Goal: Task Accomplishment & Management: Manage account settings

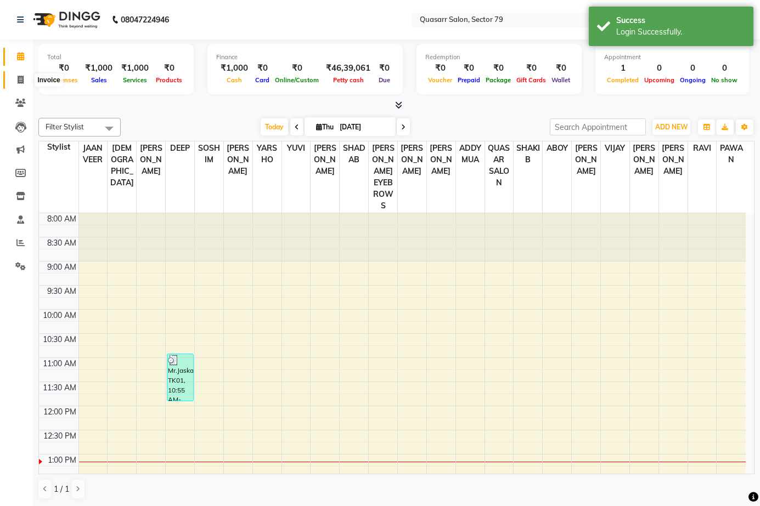
click at [21, 79] on icon at bounding box center [21, 80] width 6 height 8
select select "7231"
select select "service"
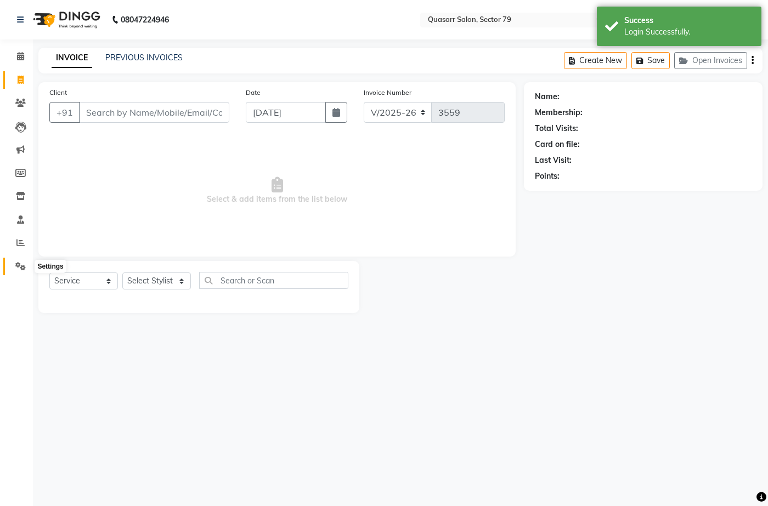
click at [23, 265] on icon at bounding box center [20, 266] width 10 height 8
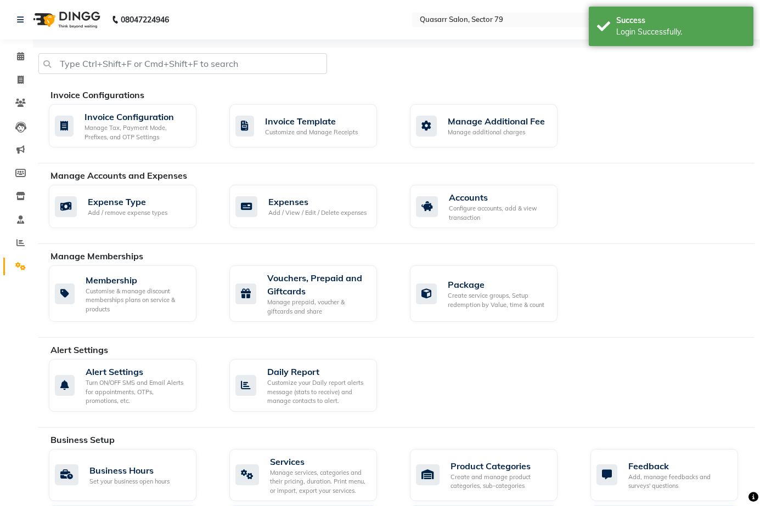
scroll to position [219, 0]
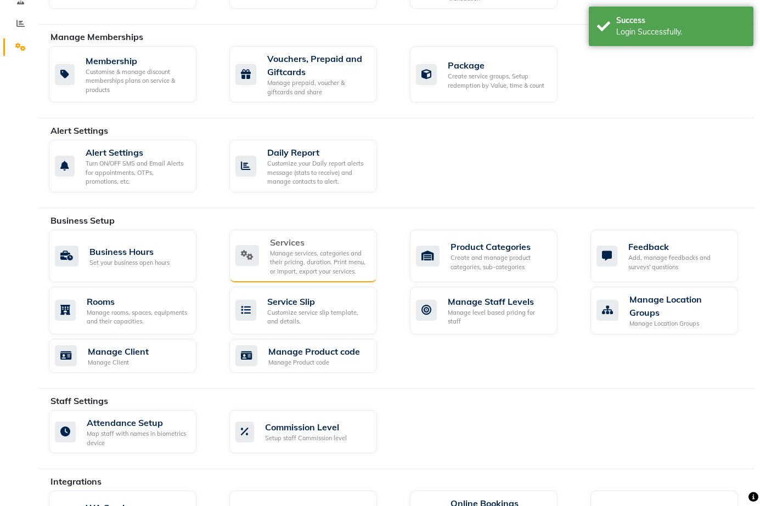
click at [309, 249] on div "Manage services, categories and their pricing, duration. Print menu, or import,…" at bounding box center [319, 262] width 98 height 27
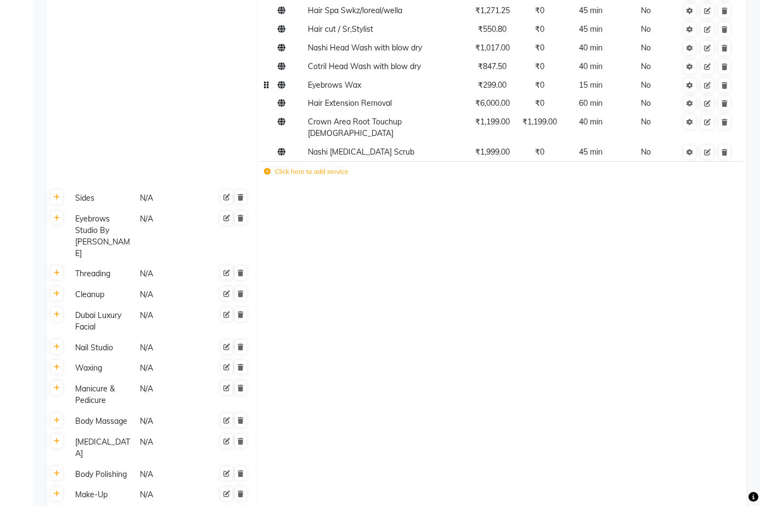
scroll to position [1453, 0]
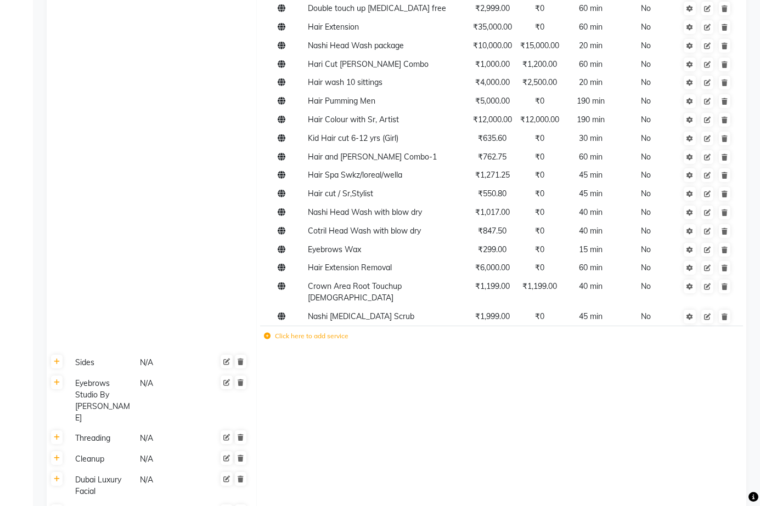
click at [323, 331] on label "Click here to add service" at bounding box center [306, 336] width 84 height 10
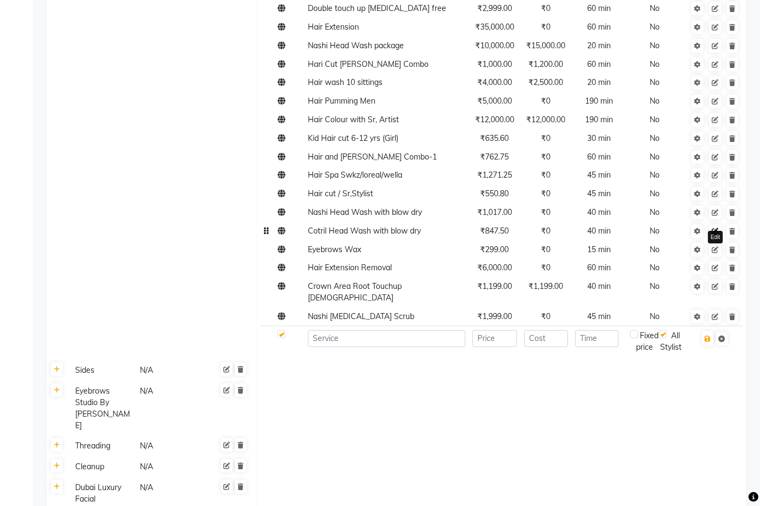
click at [715, 224] on link at bounding box center [715, 231] width 12 height 14
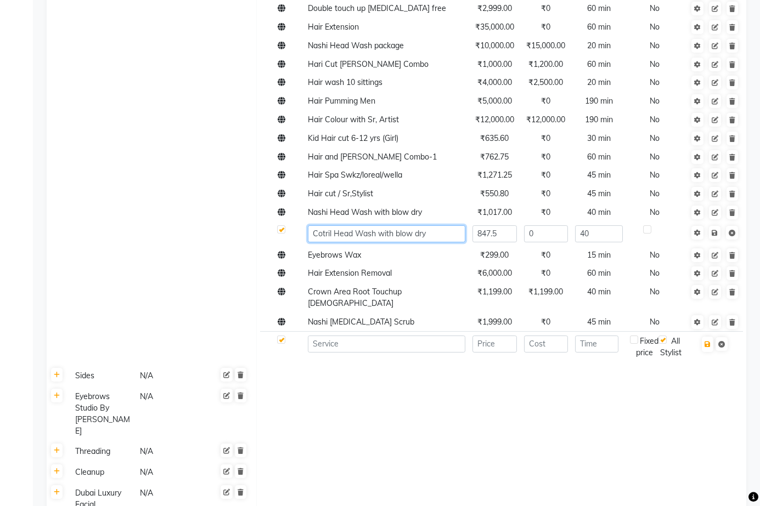
click at [312, 225] on input "Cotril Head Wash with blow dry" at bounding box center [386, 233] width 157 height 17
type input "ice blond Cotril Head Wash with blow dry"
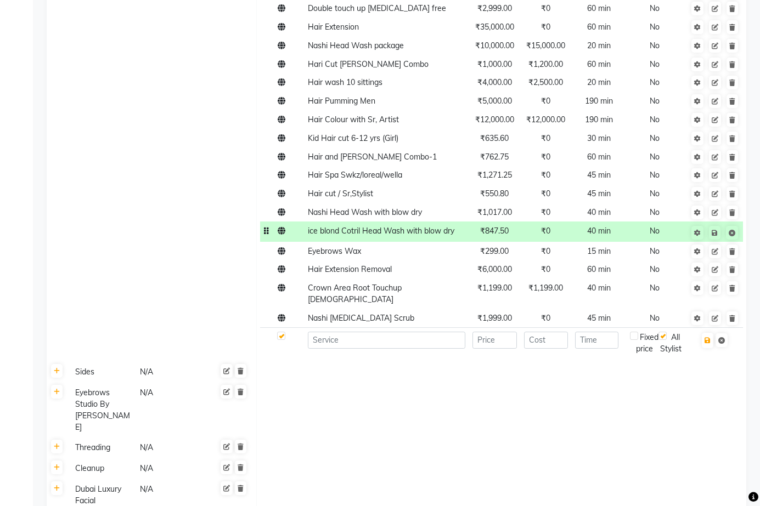
drag, startPoint x: 354, startPoint y: 162, endPoint x: 182, endPoint y: 195, distance: 175.4
click at [440, 382] on td at bounding box center [502, 409] width 490 height 55
click at [714, 230] on icon at bounding box center [714, 233] width 6 height 7
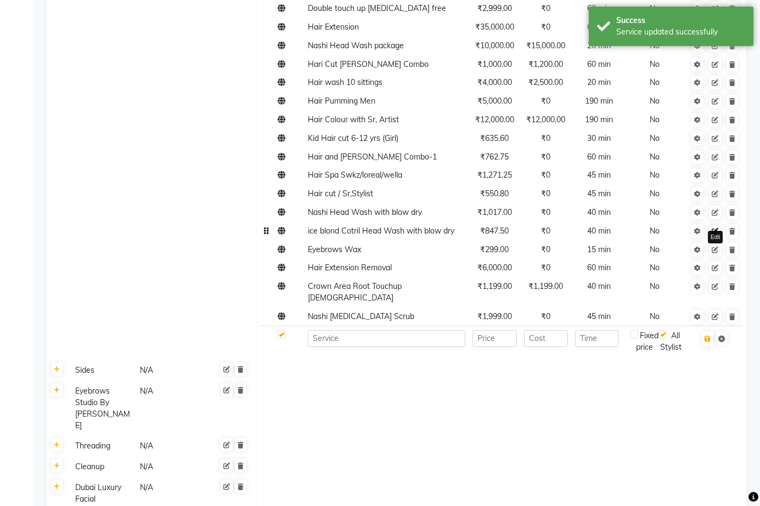
click at [712, 228] on icon at bounding box center [714, 231] width 7 height 7
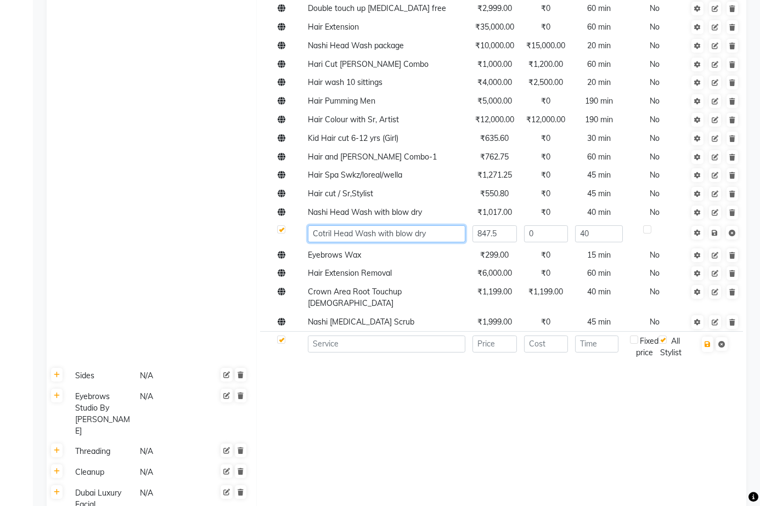
click at [444, 225] on input "Cotril Head Wash with blow dry" at bounding box center [386, 233] width 157 height 17
type input "Cotril Head Wash with blow dry for Ash hai"
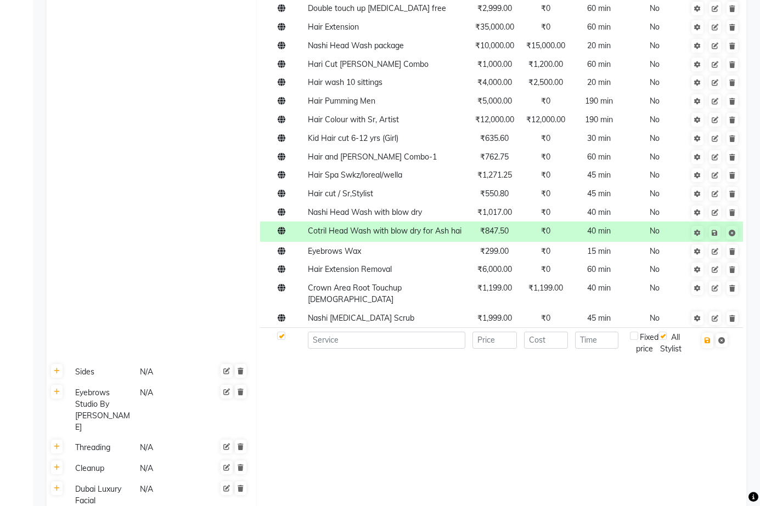
click at [717, 230] on icon at bounding box center [714, 233] width 6 height 7
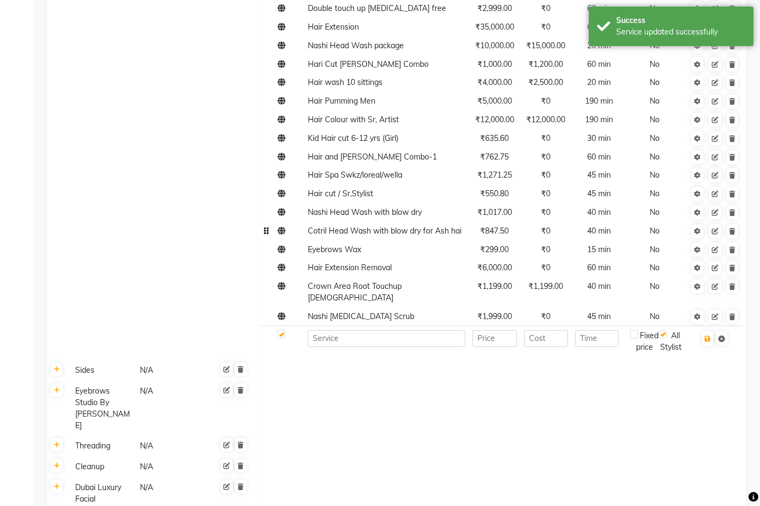
click at [412, 226] on span "Cotril Head Wash with blow dry for Ash hai" at bounding box center [385, 231] width 154 height 10
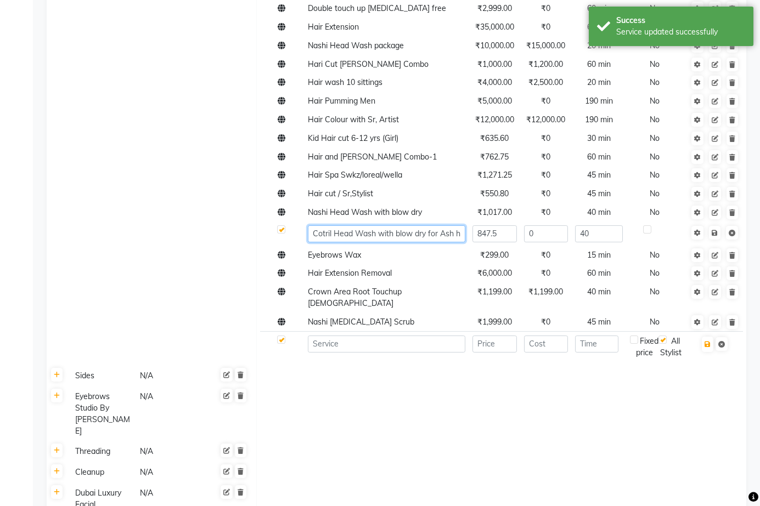
click at [313, 225] on input "Cotril Head Wash with blow dry for Ash hai" at bounding box center [386, 233] width 157 height 17
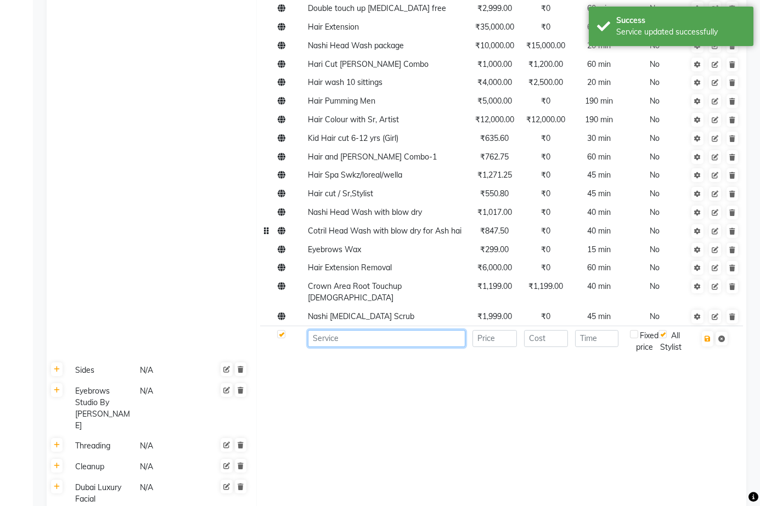
click at [329, 330] on input at bounding box center [386, 338] width 157 height 17
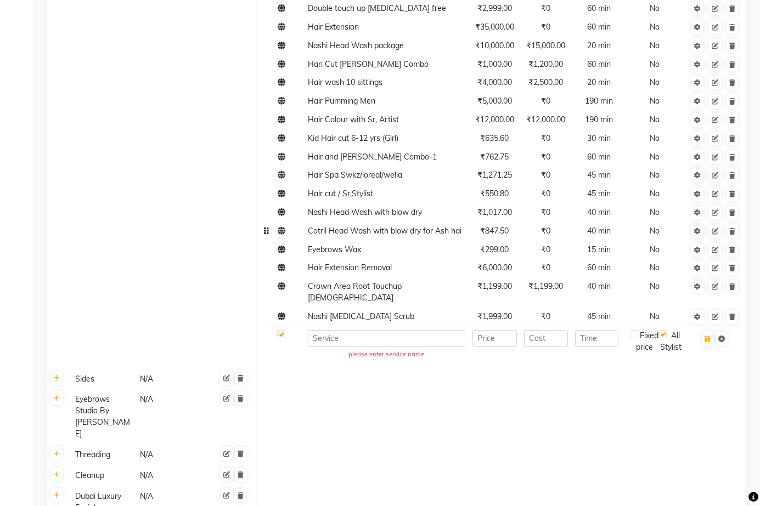
drag, startPoint x: 291, startPoint y: 269, endPoint x: 307, endPoint y: 287, distance: 24.1
click at [297, 369] on td at bounding box center [502, 379] width 490 height 21
click at [319, 330] on input at bounding box center [386, 338] width 157 height 17
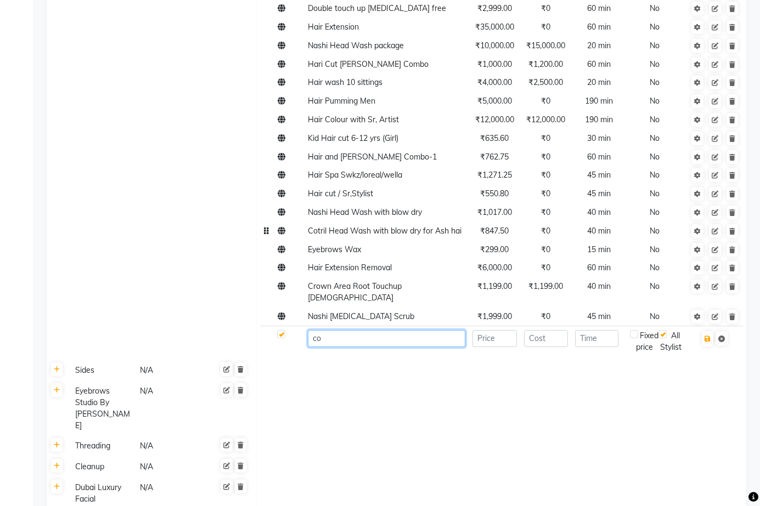
type input "c"
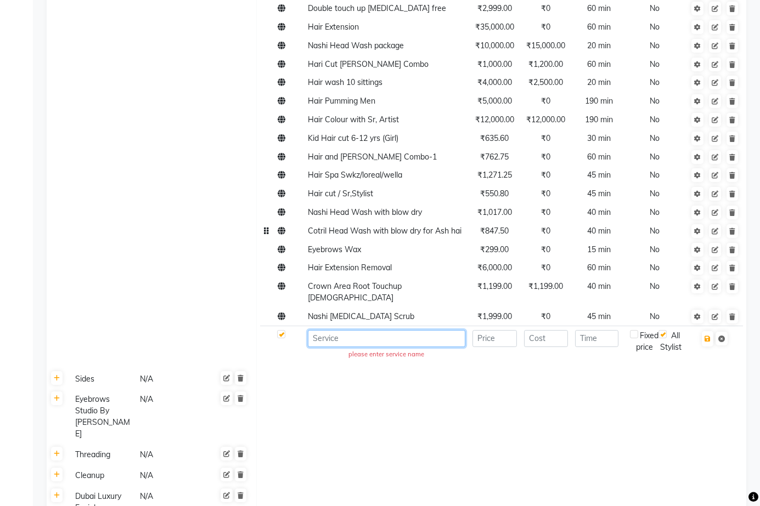
paste input "Cotril Head Wash with blow dry for Ash hai"
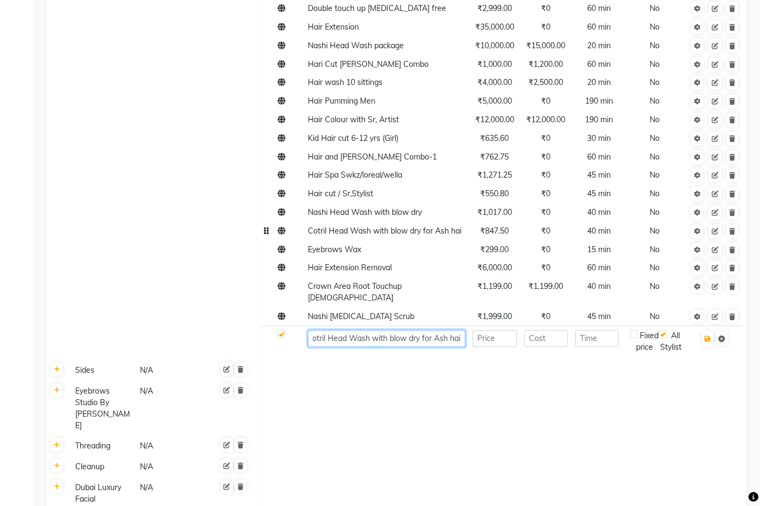
click at [442, 330] on input "Cotril Head Wash with blow dry for Ash hai" at bounding box center [386, 338] width 157 height 17
click at [444, 330] on input "Cotril Head Wash with blow dry for Ash hai" at bounding box center [386, 338] width 157 height 17
type input "Cotril Head Wash with blow dry Timeless"
click at [711, 331] on button "button" at bounding box center [707, 338] width 12 height 15
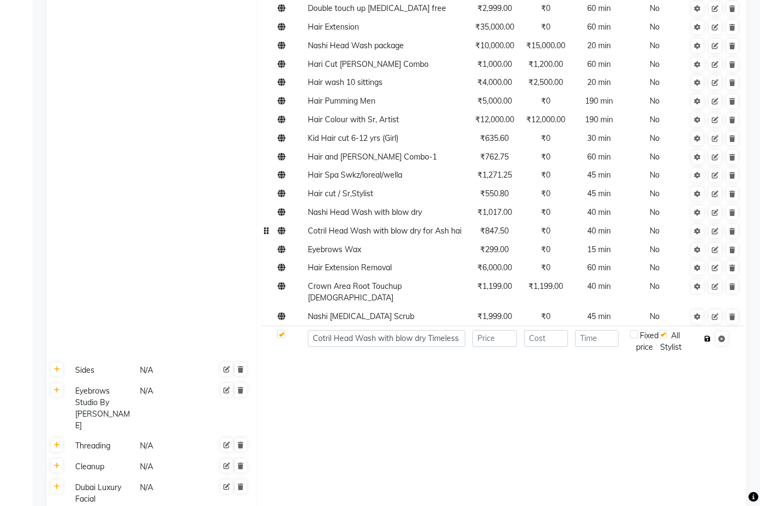
scroll to position [0, 0]
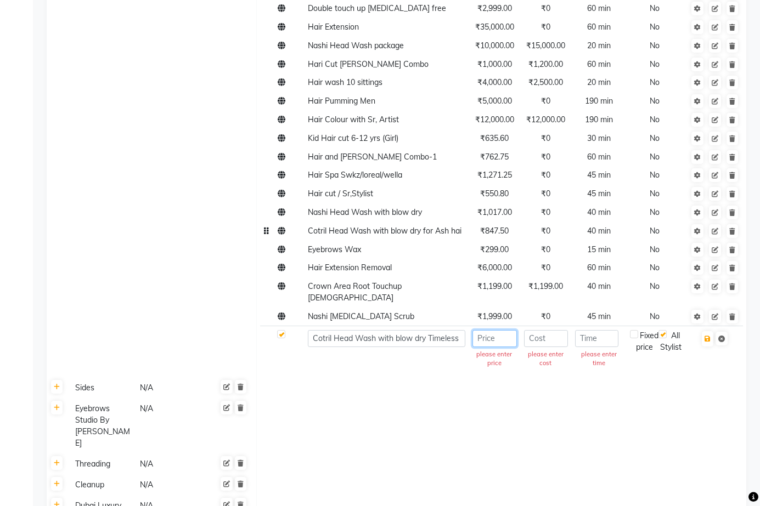
click at [499, 330] on input "number" at bounding box center [494, 338] width 44 height 17
type input "7"
type input "847.5"
click at [520, 399] on td at bounding box center [502, 426] width 490 height 55
click at [710, 336] on icon "button" at bounding box center [707, 339] width 6 height 7
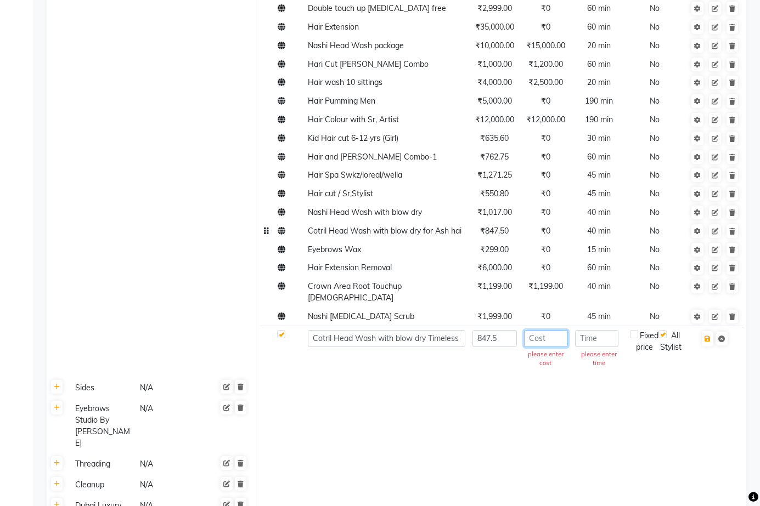
click at [557, 330] on input "number" at bounding box center [546, 338] width 44 height 17
type input "847.5"
click at [601, 330] on input "number" at bounding box center [596, 338] width 43 height 17
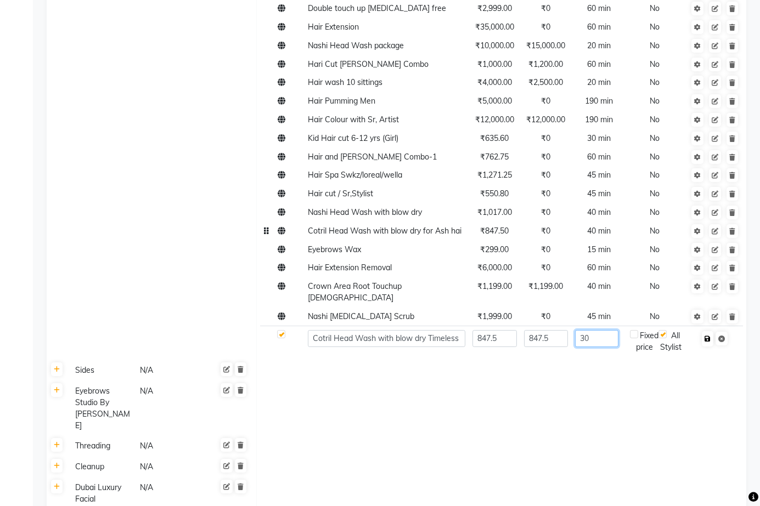
type input "30"
click at [707, 331] on button "button" at bounding box center [707, 338] width 12 height 15
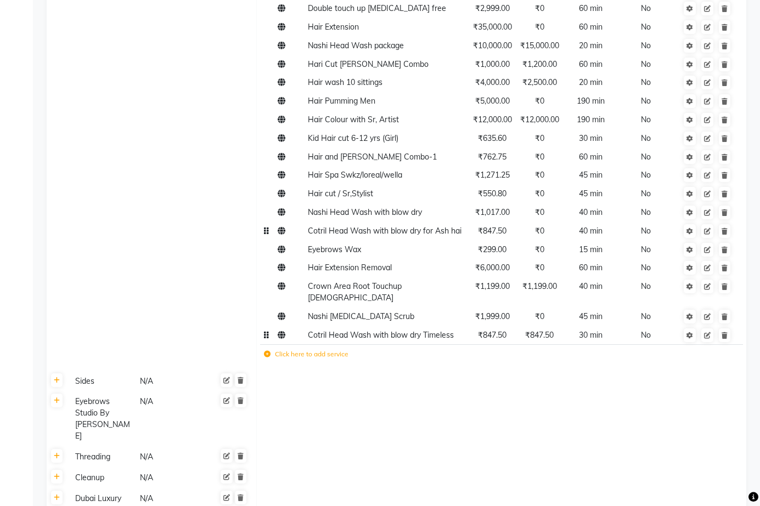
click at [490, 330] on span "₹847.50" at bounding box center [492, 335] width 29 height 10
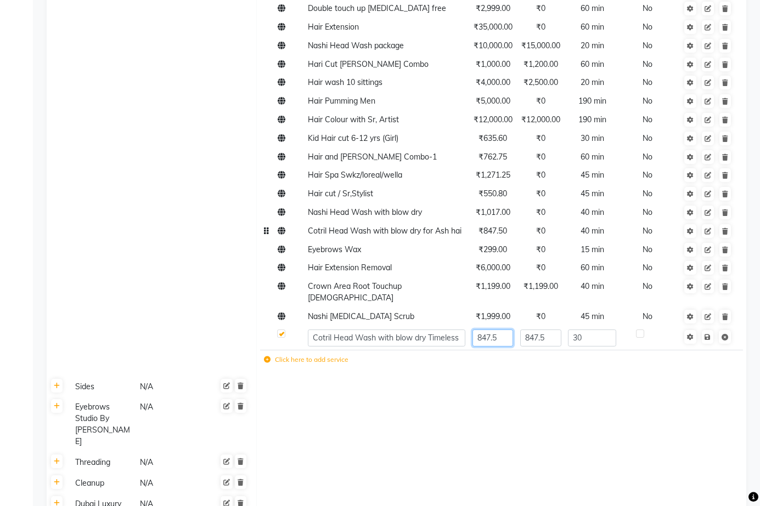
click at [502, 330] on input "847.5" at bounding box center [492, 338] width 41 height 17
type input "8"
type input "7"
type input "800"
click at [710, 334] on icon at bounding box center [707, 337] width 6 height 7
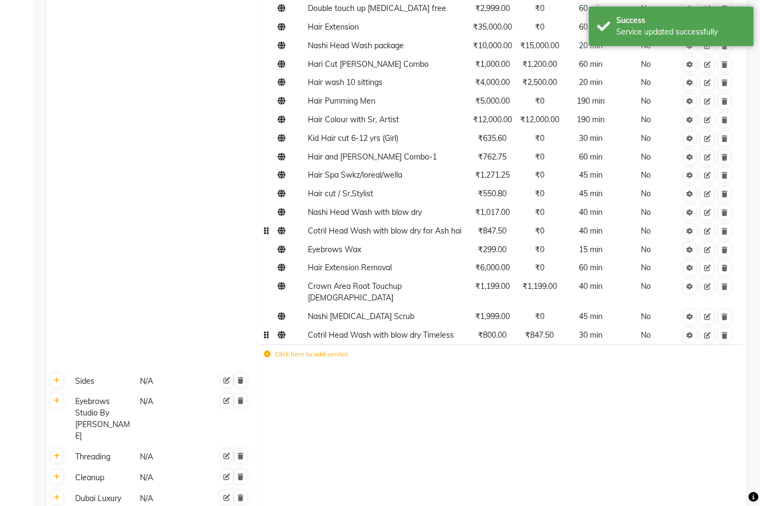
click at [490, 226] on span "₹847.50" at bounding box center [492, 231] width 29 height 10
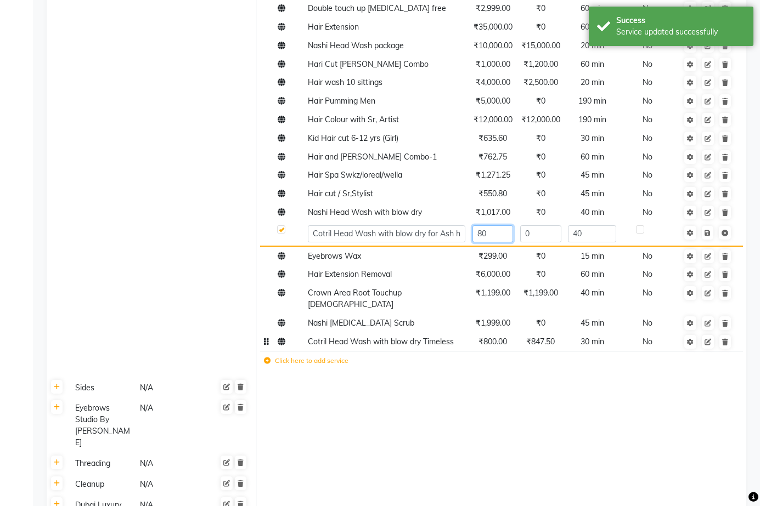
type input "800"
click at [710, 226] on link at bounding box center [707, 233] width 12 height 14
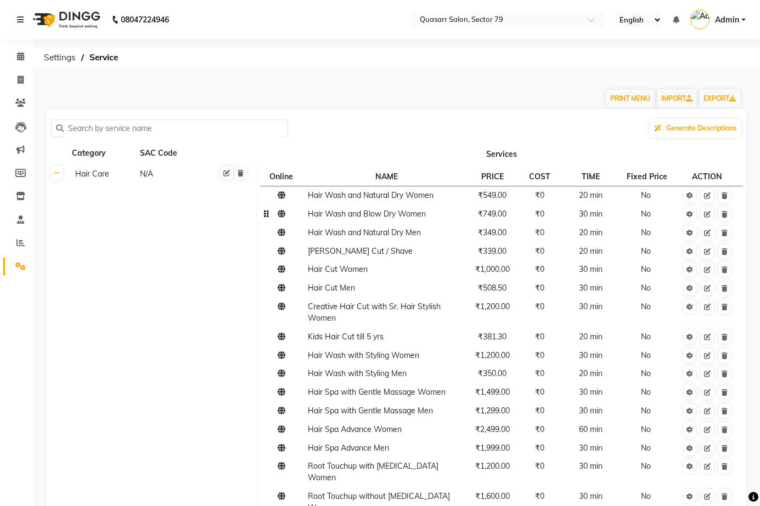
click at [505, 213] on span "₹749.00" at bounding box center [492, 214] width 29 height 10
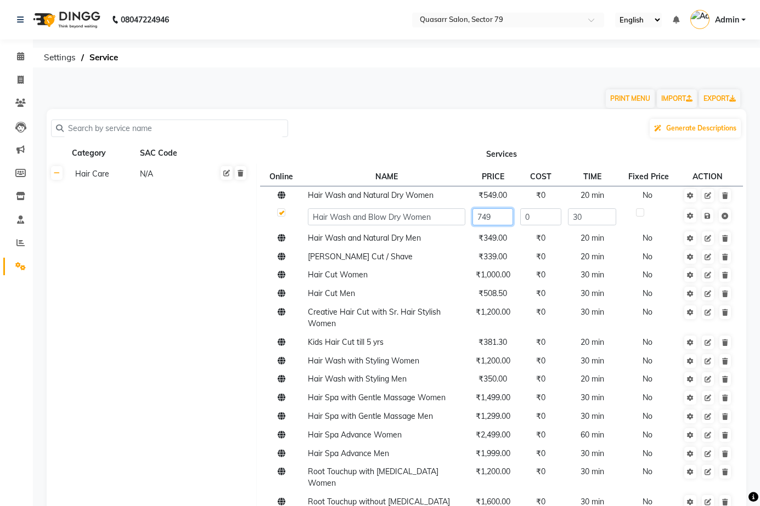
click at [499, 218] on input "749" at bounding box center [492, 216] width 41 height 17
type input "7"
click at [494, 217] on input "650" at bounding box center [492, 216] width 41 height 17
type input "6"
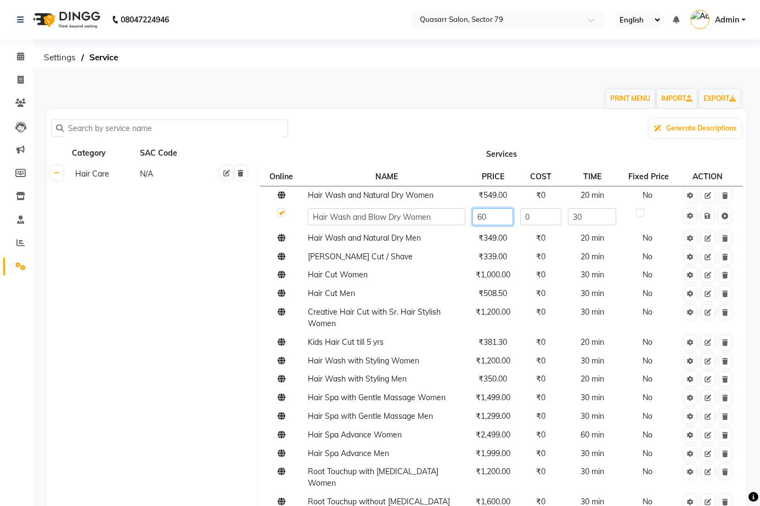
type input "600"
click at [709, 214] on icon at bounding box center [707, 216] width 6 height 7
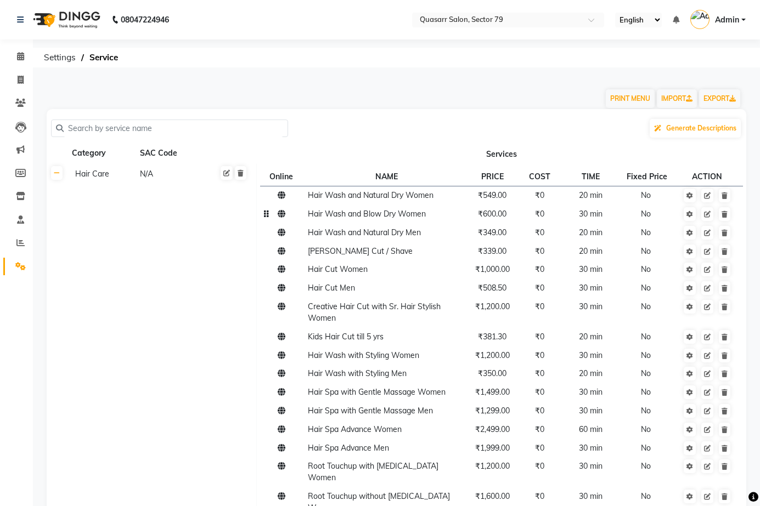
click at [489, 218] on span "₹600.00" at bounding box center [492, 214] width 29 height 10
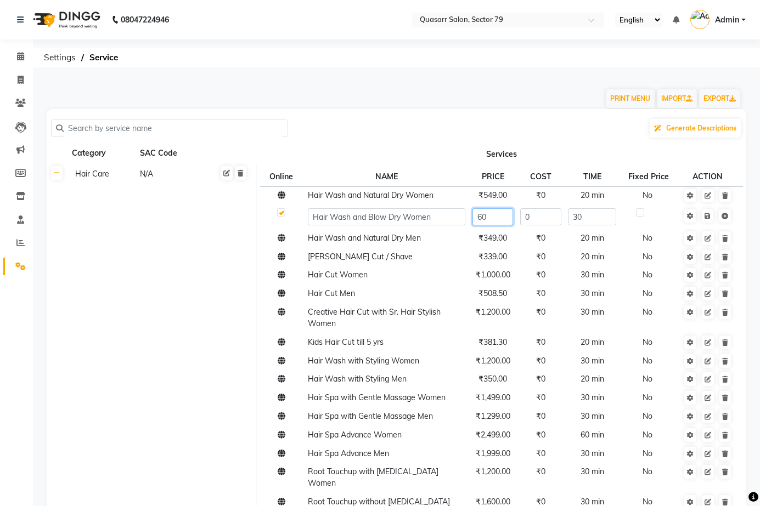
type input "6"
type input "599"
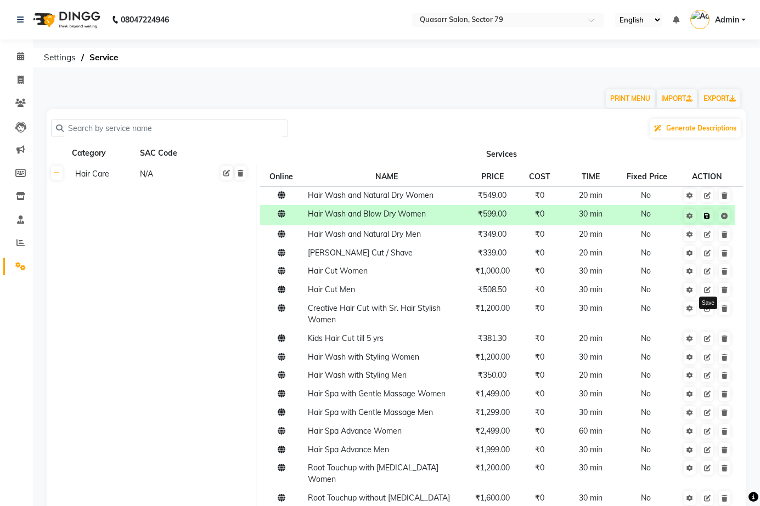
click at [709, 214] on icon at bounding box center [707, 216] width 6 height 7
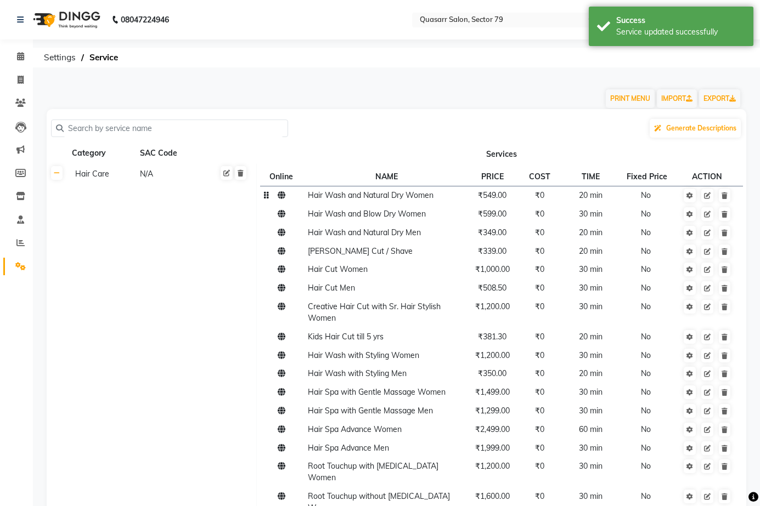
click at [489, 204] on td "₹549.00" at bounding box center [491, 195] width 47 height 19
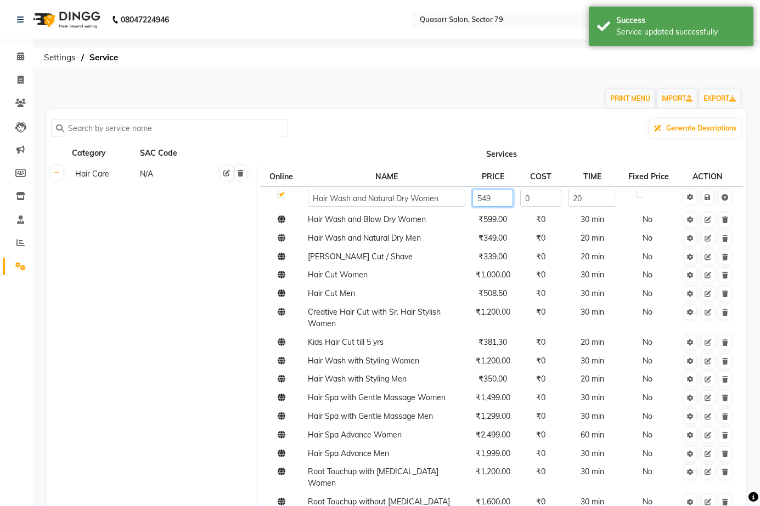
click at [495, 201] on input "549" at bounding box center [492, 198] width 41 height 17
type input "5"
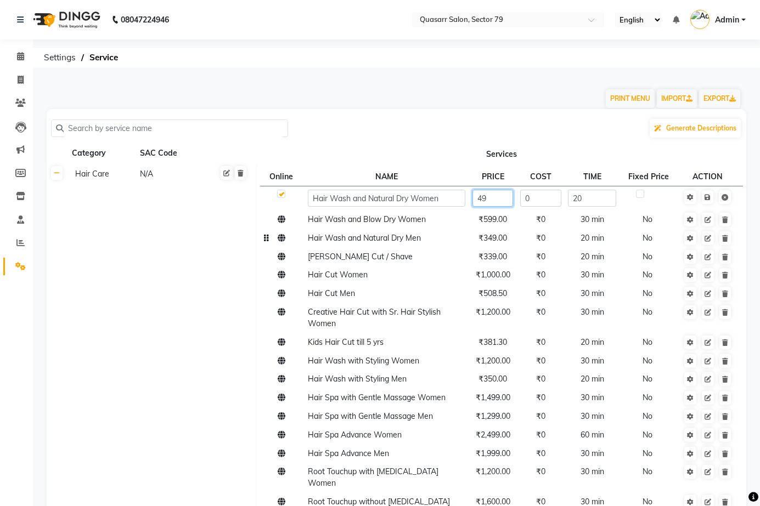
type input "499"
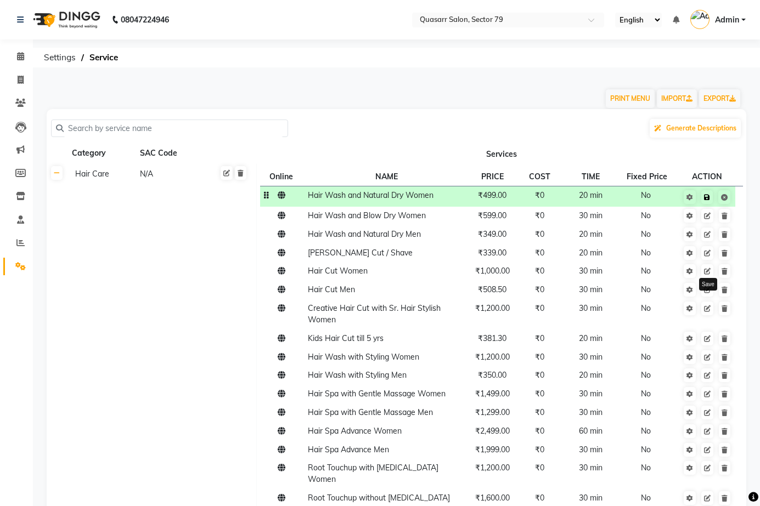
click at [708, 196] on icon at bounding box center [707, 197] width 6 height 7
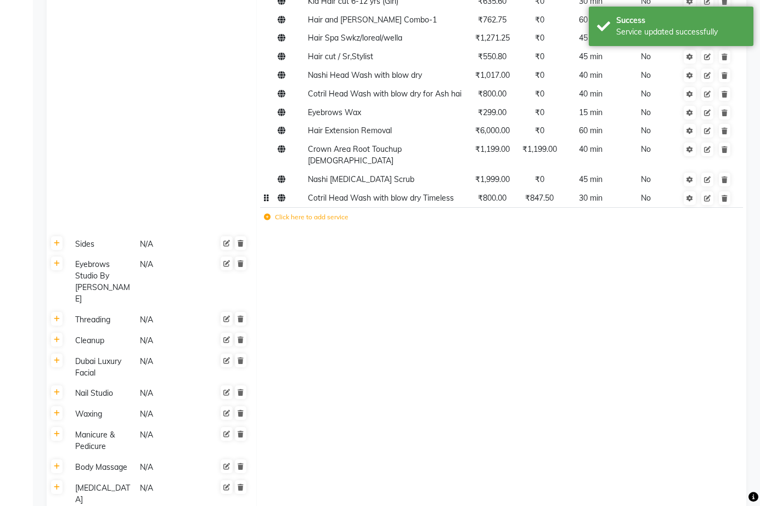
scroll to position [1426, 0]
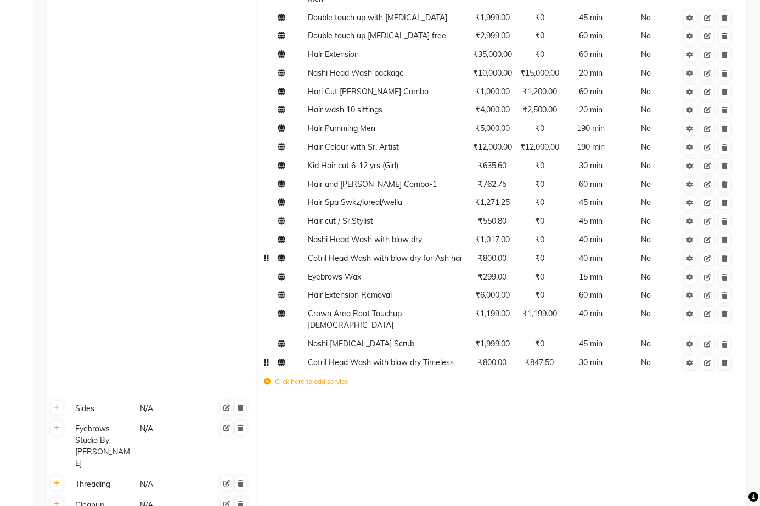
click at [490, 253] on span "₹800.00" at bounding box center [492, 258] width 29 height 10
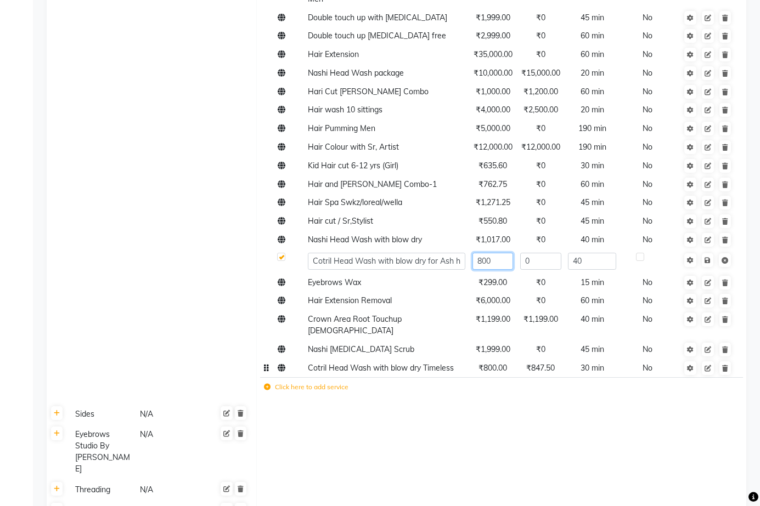
click at [499, 253] on input "800" at bounding box center [492, 261] width 41 height 17
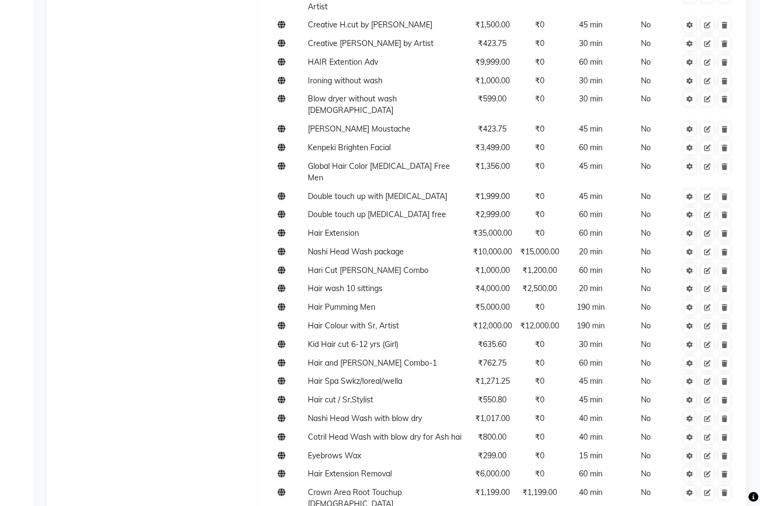
scroll to position [1261, 0]
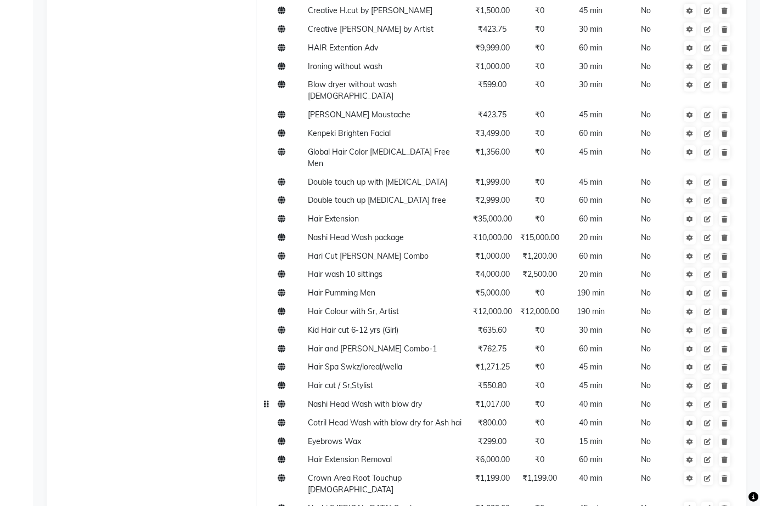
click at [494, 399] on span "₹1,017.00" at bounding box center [492, 404] width 35 height 10
click at [497, 399] on span "₹1,017.00" at bounding box center [492, 404] width 35 height 10
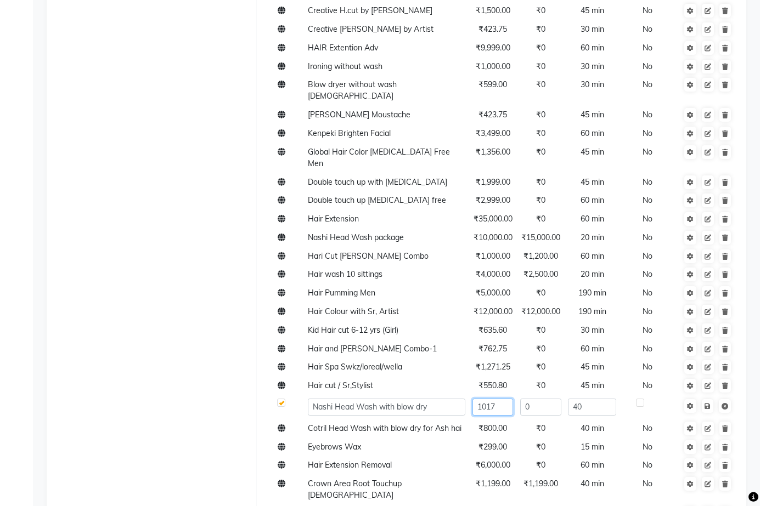
click at [502, 399] on input "1017" at bounding box center [492, 407] width 41 height 17
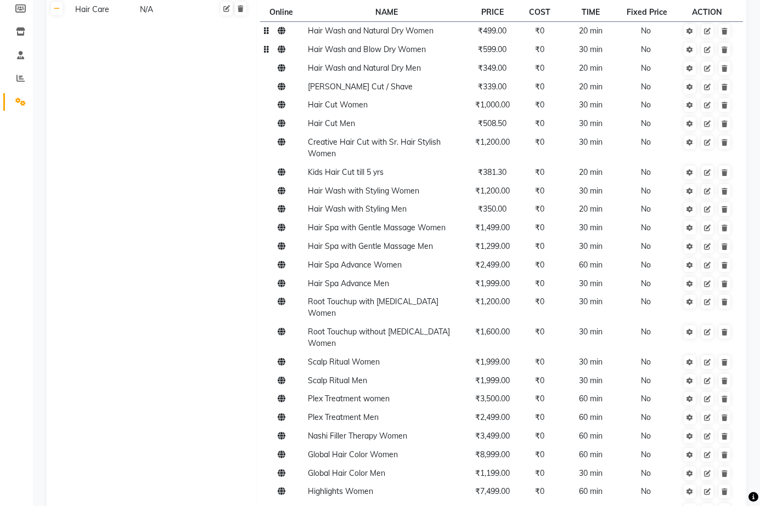
scroll to position [0, 0]
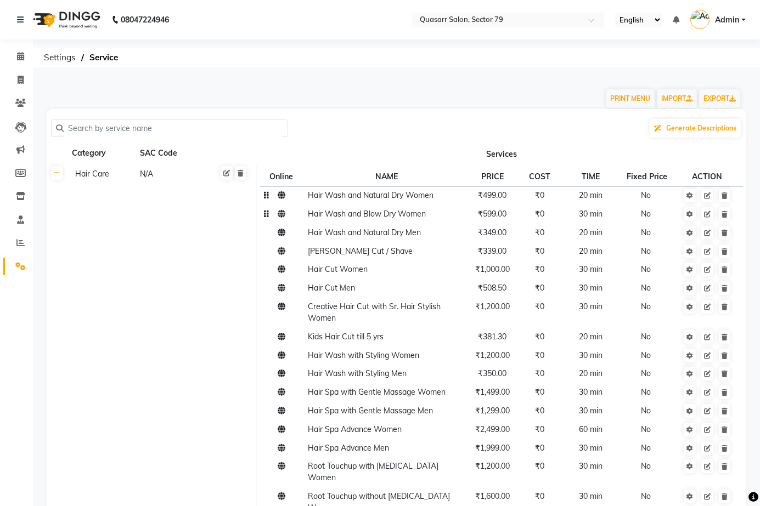
click at [491, 217] on span "₹599.00" at bounding box center [492, 214] width 29 height 10
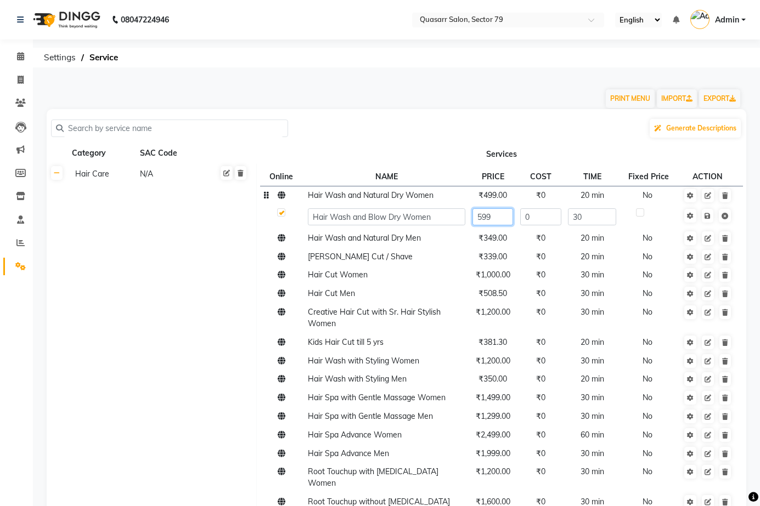
click at [499, 219] on input "599" at bounding box center [492, 216] width 41 height 17
type input "5"
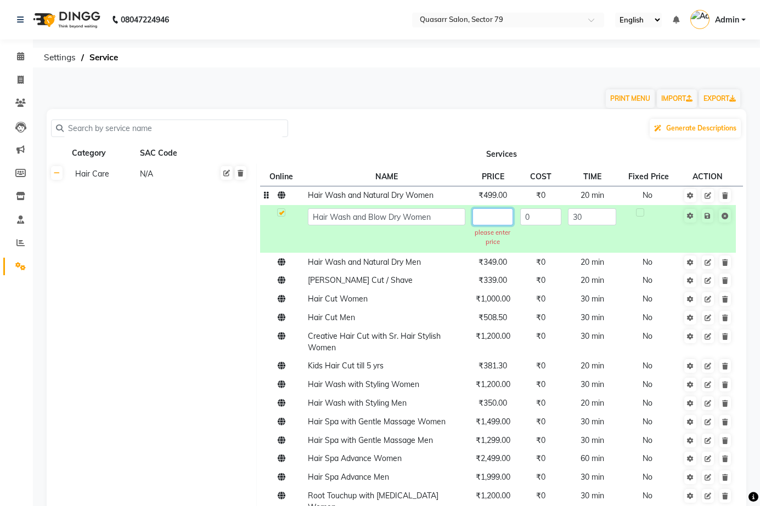
click at [488, 217] on input "text" at bounding box center [492, 216] width 41 height 17
type input "650"
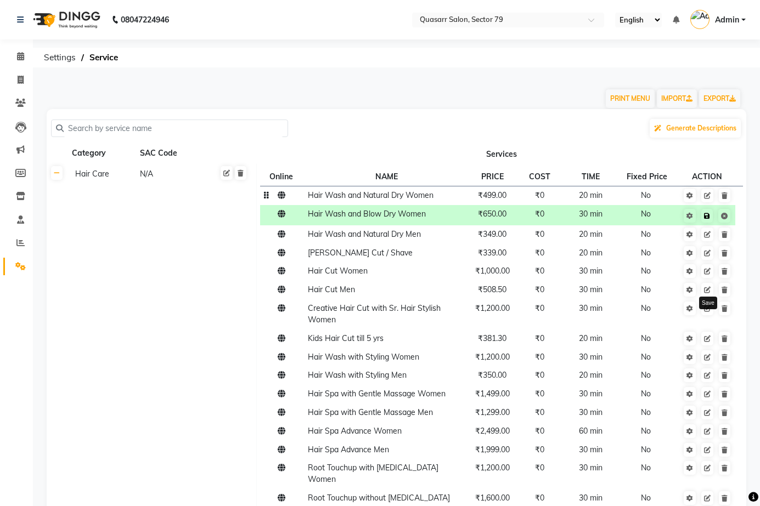
click at [711, 216] on link at bounding box center [707, 216] width 12 height 14
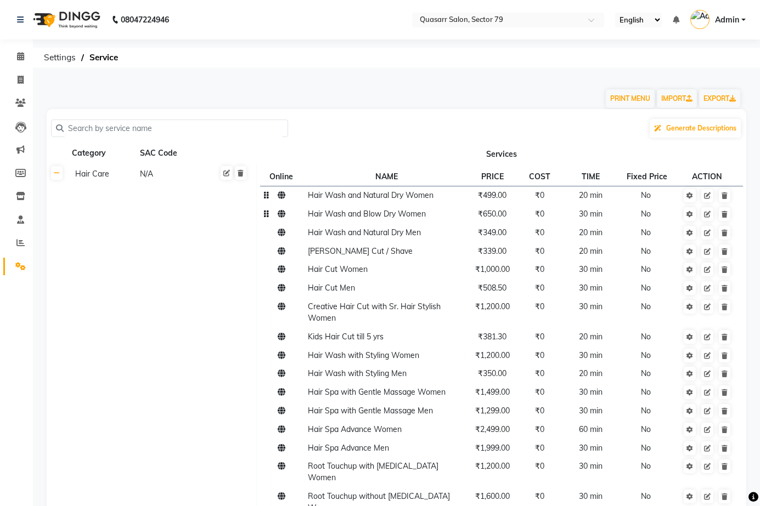
click at [490, 215] on span "₹650.00" at bounding box center [492, 214] width 29 height 10
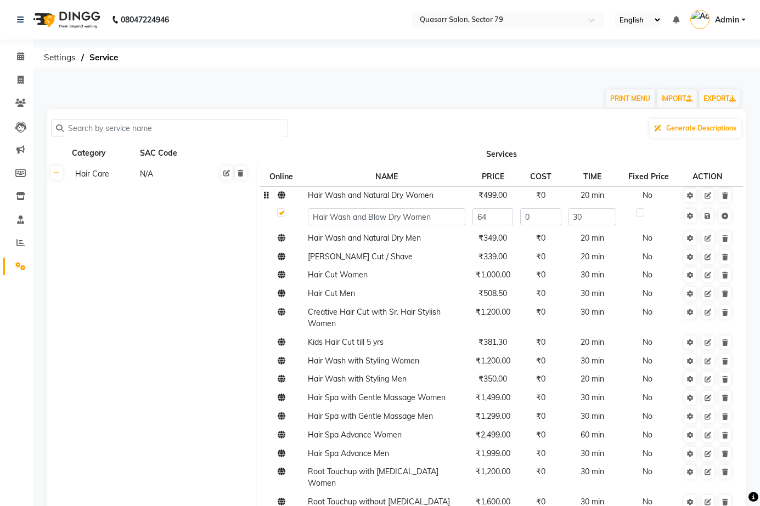
type input "649"
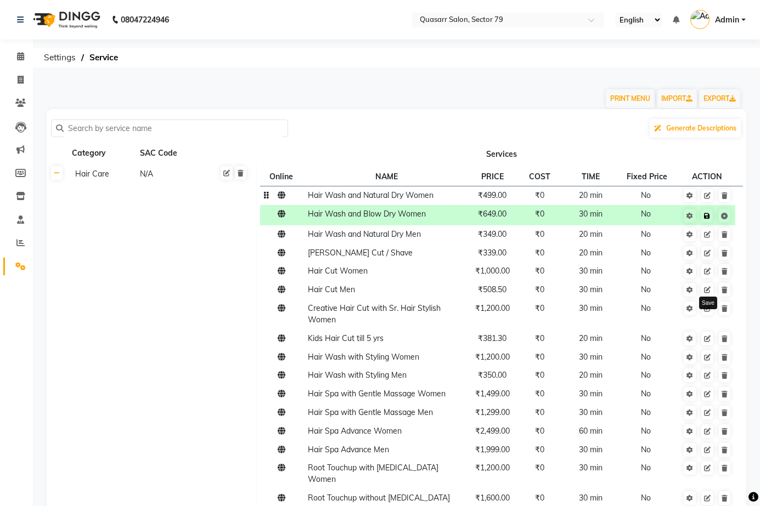
click at [707, 218] on icon at bounding box center [707, 216] width 6 height 7
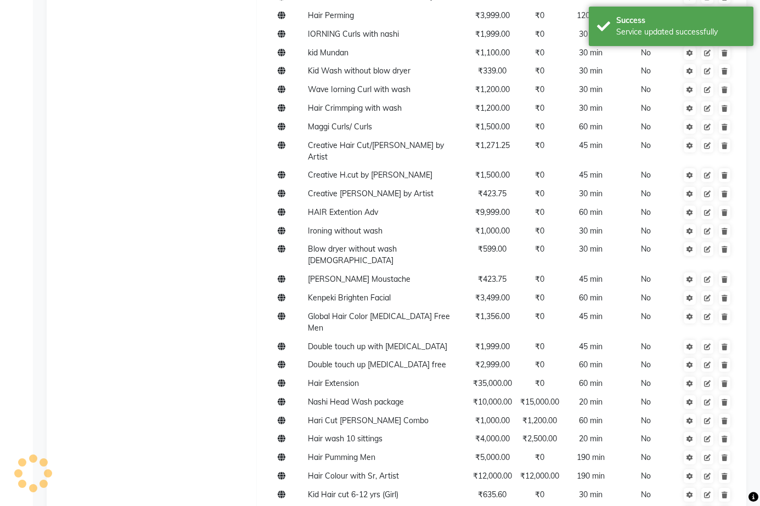
scroll to position [1371, 0]
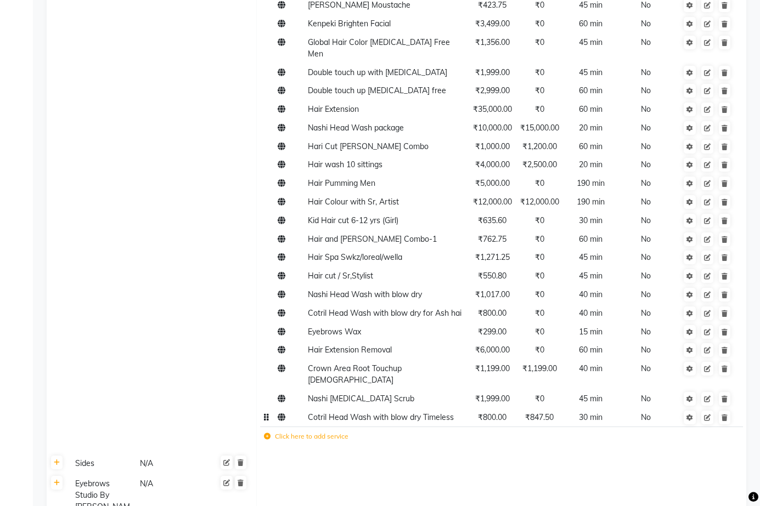
click at [321, 432] on label "Click here to add service" at bounding box center [306, 437] width 84 height 10
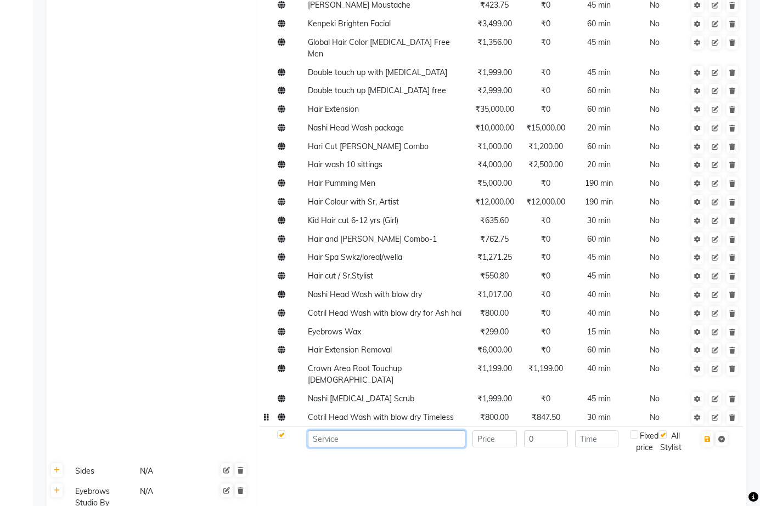
drag, startPoint x: 326, startPoint y: 360, endPoint x: 321, endPoint y: 355, distance: 7.0
click at [321, 431] on input at bounding box center [386, 439] width 157 height 17
click at [325, 412] on span "Cotril Head Wash with blow dry Timeless" at bounding box center [381, 417] width 146 height 10
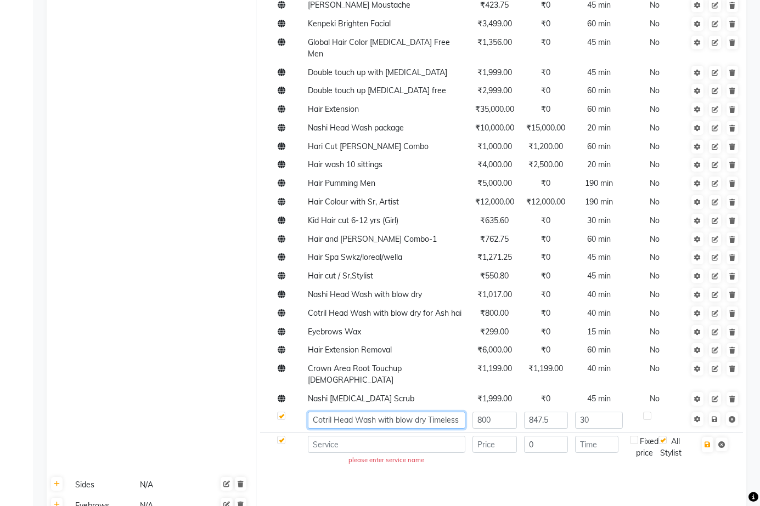
click at [320, 412] on input "Cotril Head Wash with blow dry Timeless" at bounding box center [386, 420] width 157 height 17
click at [333, 412] on input "Cotril Head Wash with blow dry Timeless" at bounding box center [386, 420] width 157 height 17
click at [316, 412] on input "Cotril Head Wash with blow dry Timeless" at bounding box center [386, 420] width 157 height 17
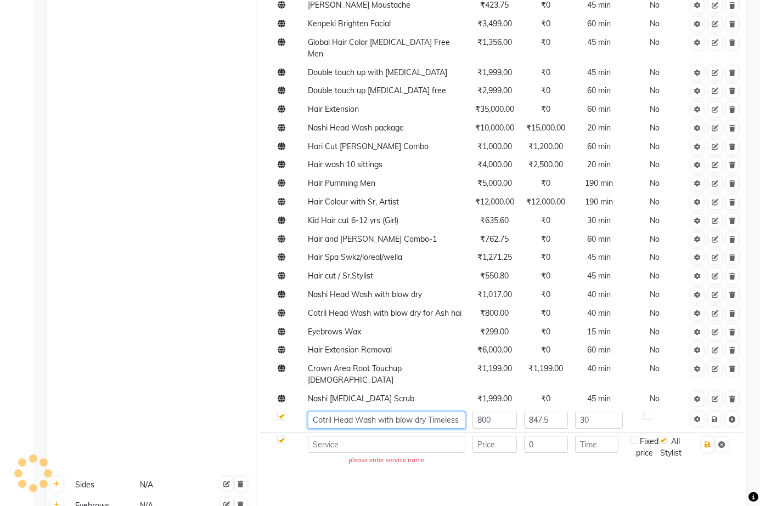
click at [356, 412] on input "Cotril Head Wash with blow dry Timeless" at bounding box center [386, 420] width 157 height 17
click at [339, 412] on input "Cotril Head Wash with blow dry Timeless" at bounding box center [386, 420] width 157 height 17
click at [398, 412] on input "Cotril Head Wash with blow dry Timeless" at bounding box center [386, 420] width 157 height 17
click at [378, 412] on input "Cotril Head Wash with blow dry Timeless" at bounding box center [386, 420] width 157 height 17
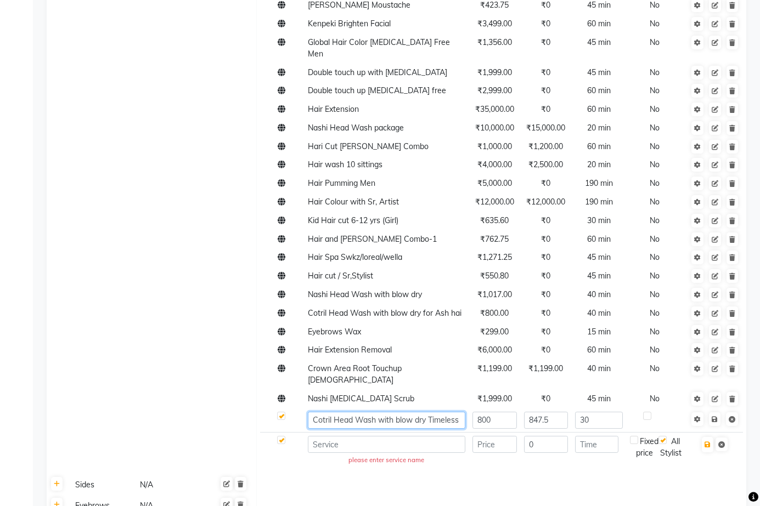
click at [378, 412] on input "Cotril Head Wash with blow dry Timeless" at bounding box center [386, 420] width 157 height 17
click at [324, 412] on input "Cotril Head Wash with blow dry Timeless" at bounding box center [386, 420] width 157 height 17
click at [346, 412] on input "Cotril Head Wash with blow dry Timeless" at bounding box center [386, 420] width 157 height 17
click at [319, 412] on input "Cotril Head Wash with blow dry Timeless" at bounding box center [386, 420] width 157 height 17
click at [311, 412] on input "Cotril Head Wash with blow dry Timeless" at bounding box center [386, 420] width 157 height 17
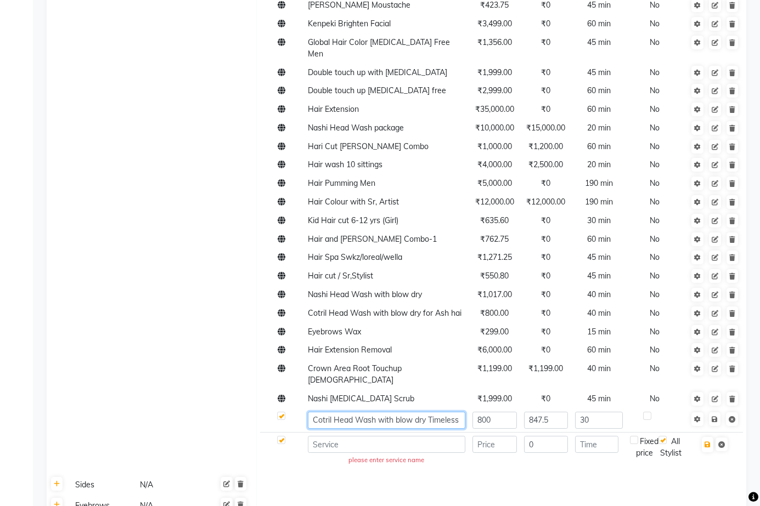
scroll to position [0, 1]
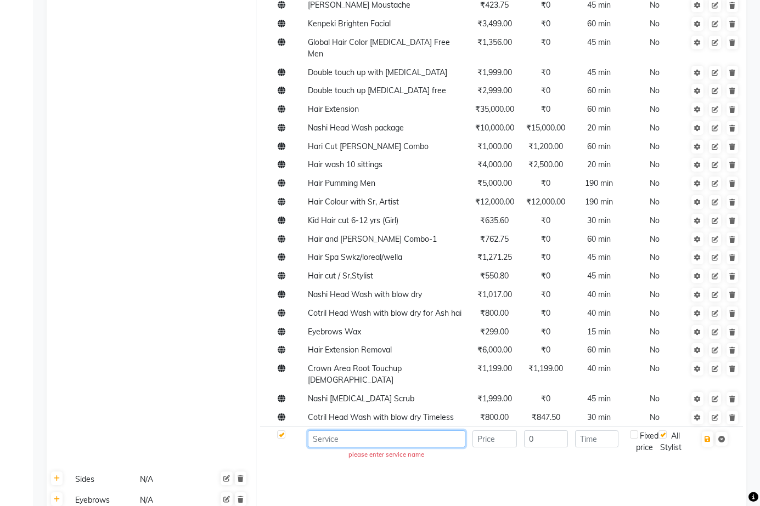
click at [338, 427] on td "please enter service name" at bounding box center [386, 446] width 165 height 39
paste input "Cotril Head Wash with blow dry Timeless"
click at [429, 431] on input "Cotril Head Wash with blow dry Timeless" at bounding box center [386, 439] width 157 height 17
type input "Cotril Head Wash with blow dry Hydra"
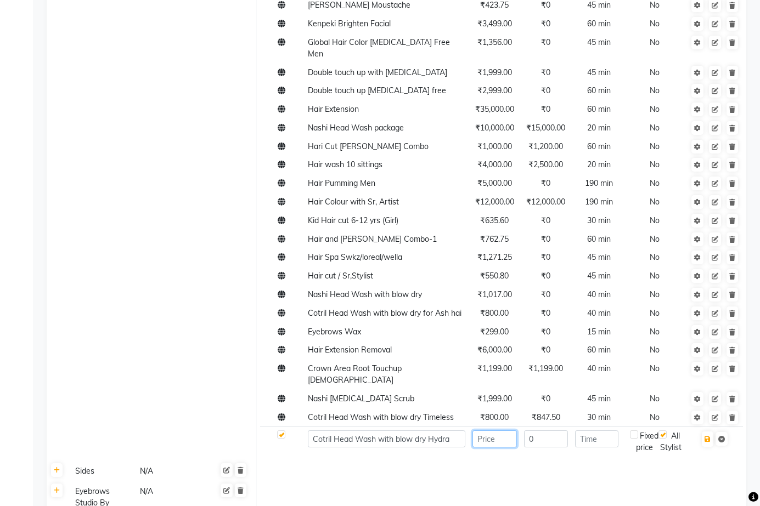
click at [481, 431] on input "number" at bounding box center [494, 439] width 44 height 17
type input "800"
click at [550, 412] on span "₹847.50" at bounding box center [545, 417] width 29 height 10
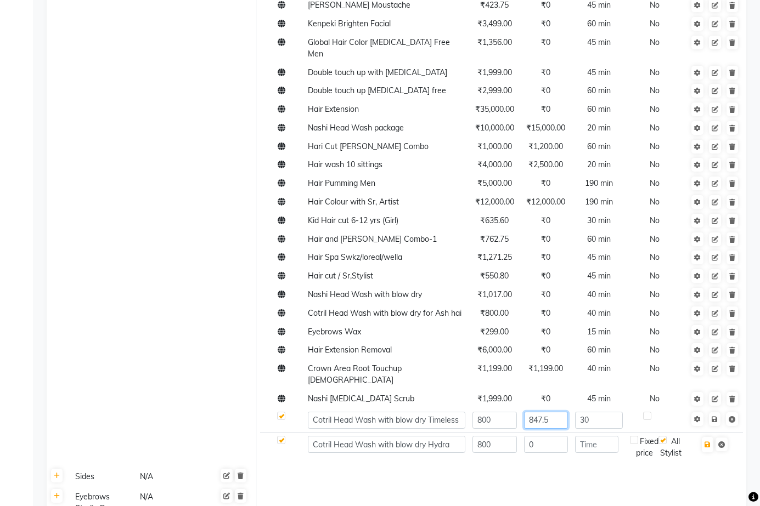
click at [550, 412] on input "847.5" at bounding box center [546, 420] width 44 height 17
type input "800"
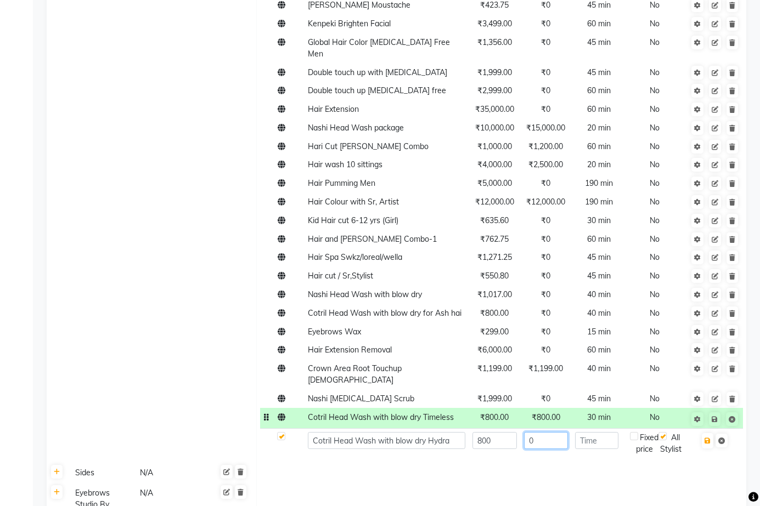
click at [537, 432] on input "0" at bounding box center [546, 440] width 44 height 17
type input "800"
click at [711, 433] on button "button" at bounding box center [707, 440] width 12 height 15
click at [604, 432] on input "number" at bounding box center [596, 440] width 43 height 17
type input "30"
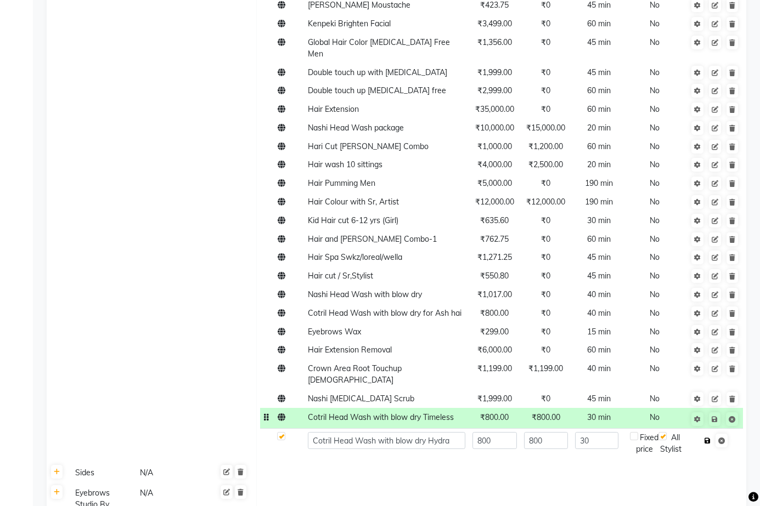
click at [709, 438] on icon "button" at bounding box center [707, 441] width 6 height 7
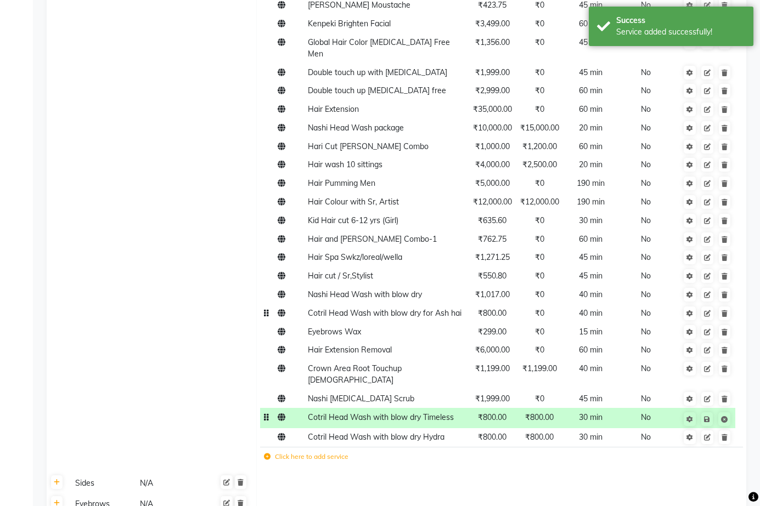
click at [438, 308] on span "Cotril Head Wash with blow dry for Ash hai" at bounding box center [385, 313] width 154 height 10
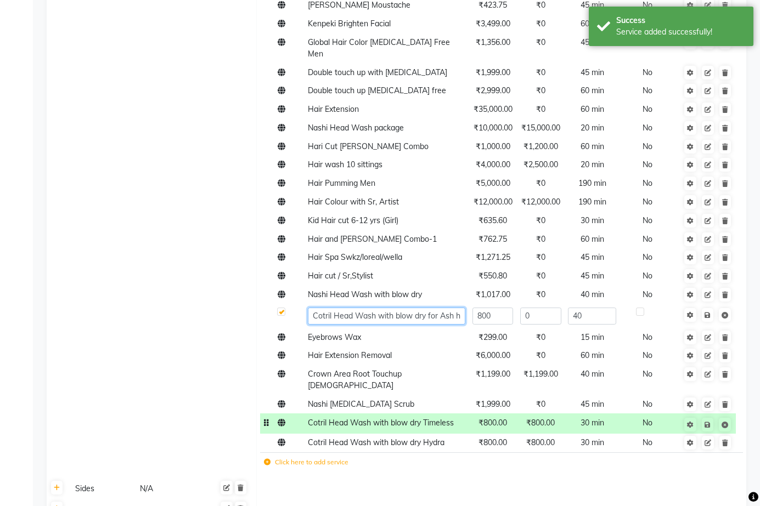
click at [438, 308] on input "Cotril Head Wash with blow dry for Ash hai" at bounding box center [386, 316] width 157 height 17
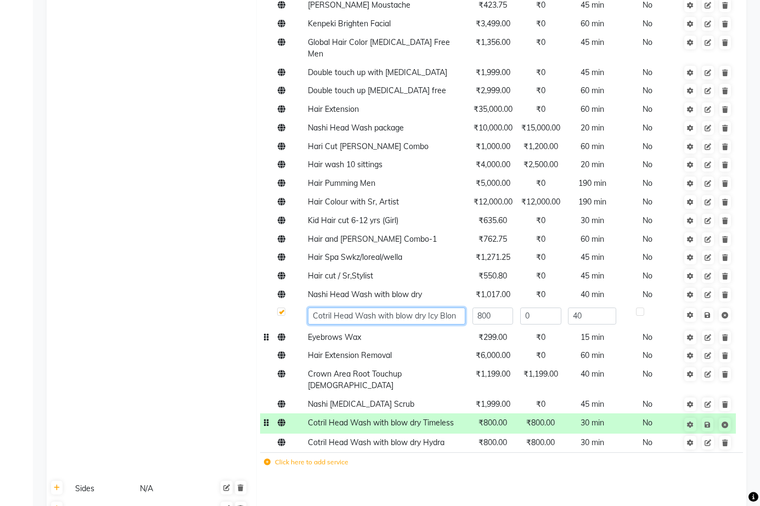
type input "Cotril Head Wash with blow dry Icy Blond"
click at [707, 312] on icon at bounding box center [707, 315] width 6 height 7
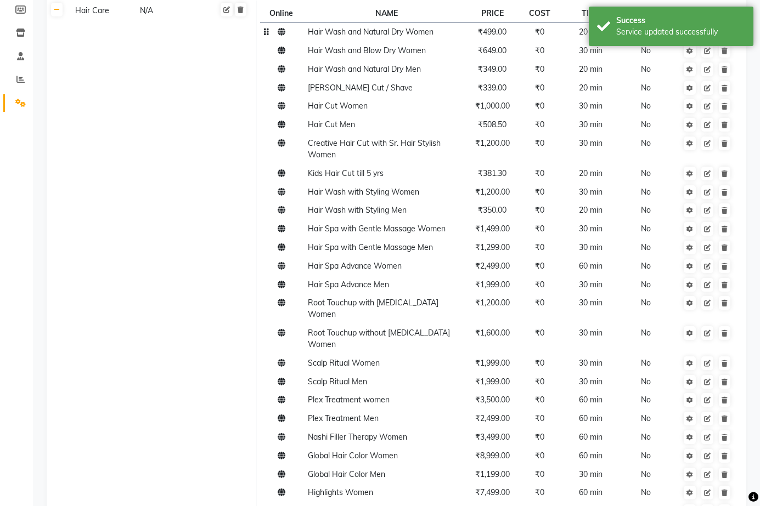
scroll to position [0, 0]
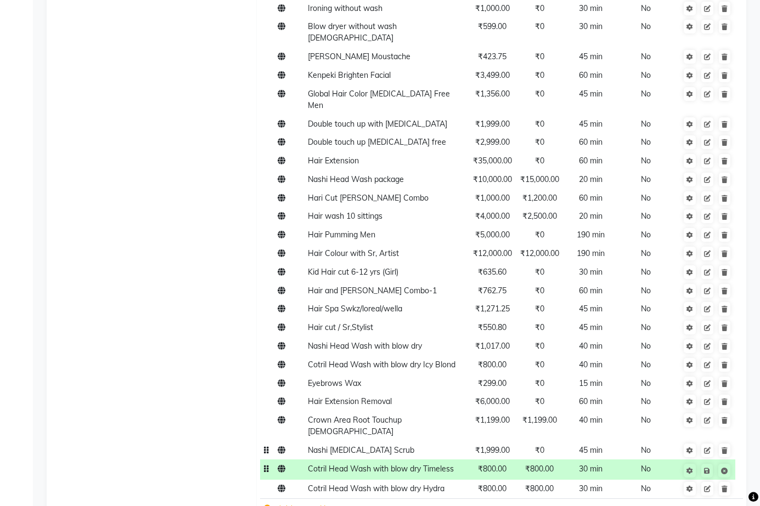
scroll to position [1481, 0]
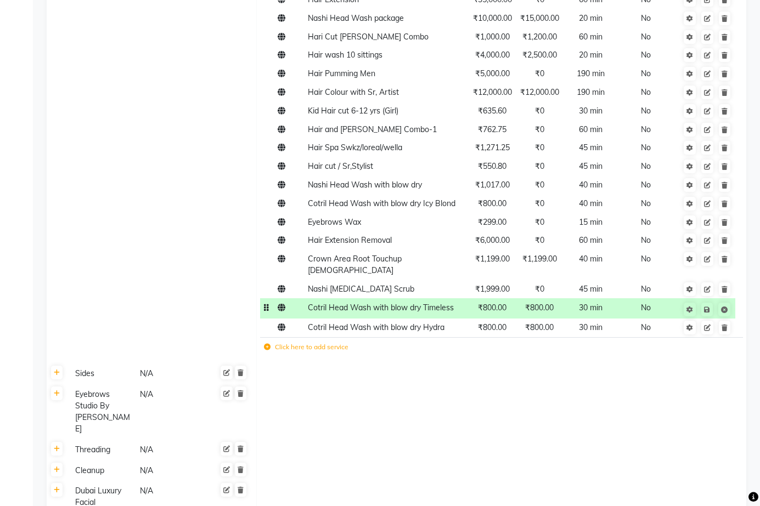
click at [319, 337] on td "Click here to add service" at bounding box center [411, 348] width 303 height 22
click at [337, 342] on label "Click here to add service" at bounding box center [306, 347] width 84 height 10
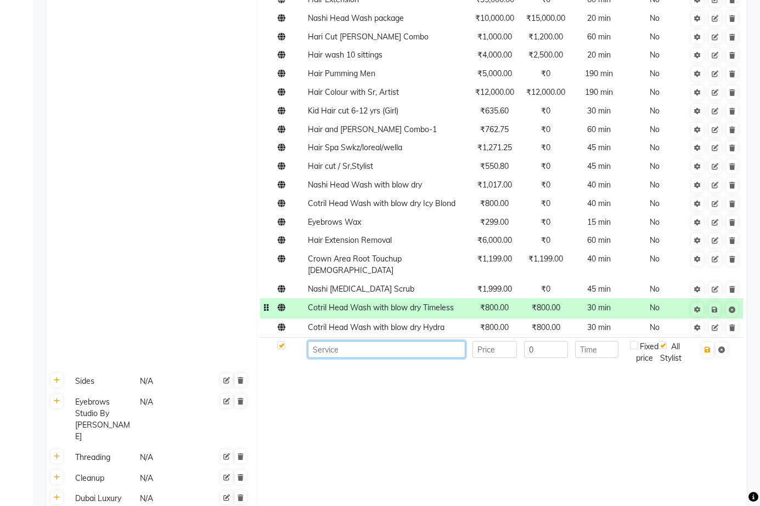
click at [344, 341] on input at bounding box center [386, 349] width 157 height 17
type input "Derma Pro Glow Facial"
click at [499, 341] on input "number" at bounding box center [494, 349] width 44 height 17
click at [497, 341] on input "number" at bounding box center [494, 349] width 44 height 17
type input "6499"
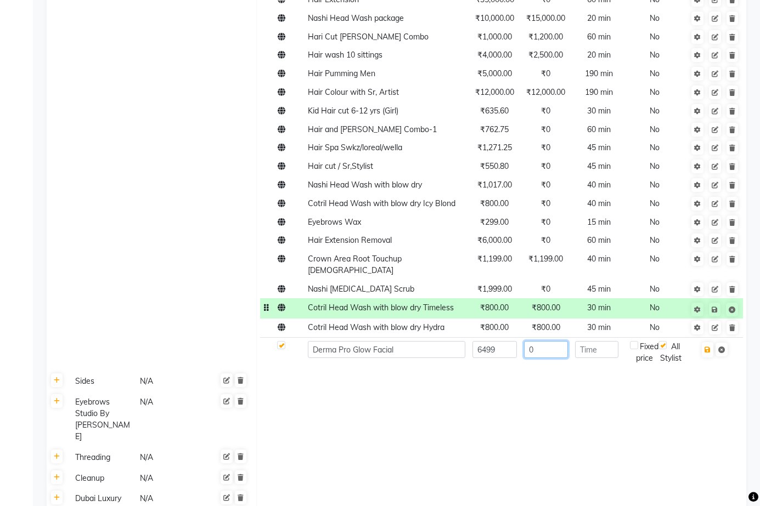
click at [550, 341] on input "0" at bounding box center [546, 349] width 44 height 17
type input "6499"
click at [507, 341] on input "6499" at bounding box center [494, 349] width 44 height 17
type input "6"
type input "5999"
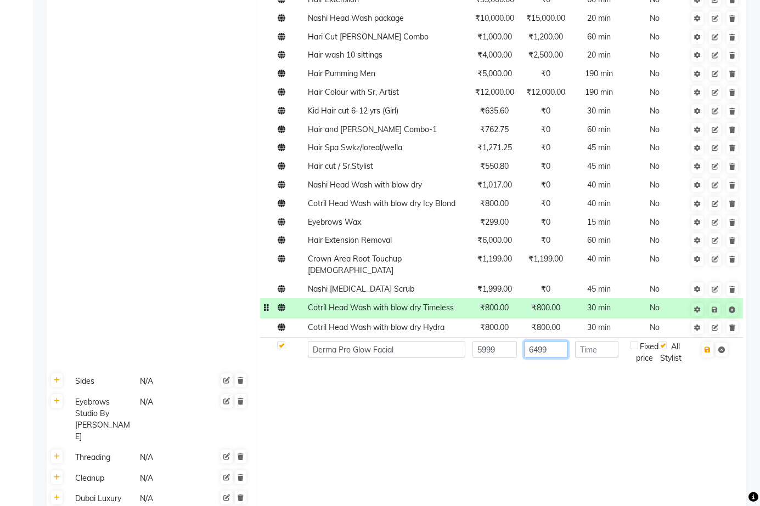
click at [558, 341] on input "6499" at bounding box center [546, 349] width 44 height 17
type input "6"
type input "5999"
click at [603, 341] on input "number" at bounding box center [596, 349] width 43 height 17
type input "60"
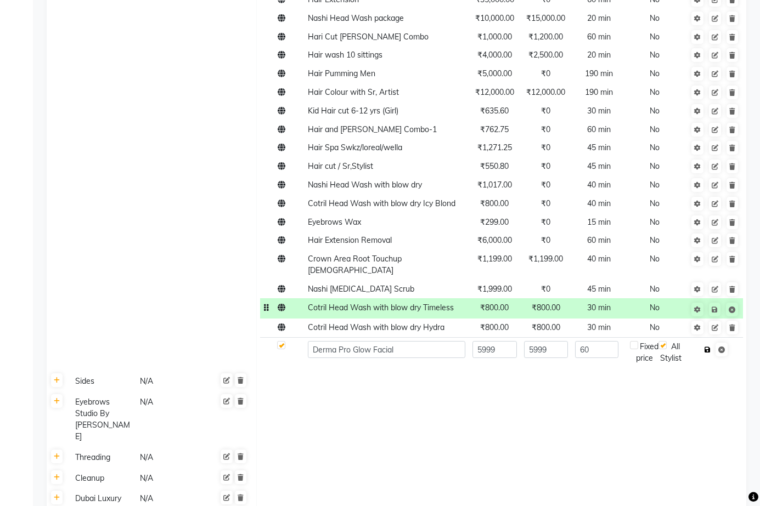
click at [709, 347] on icon "button" at bounding box center [707, 350] width 6 height 7
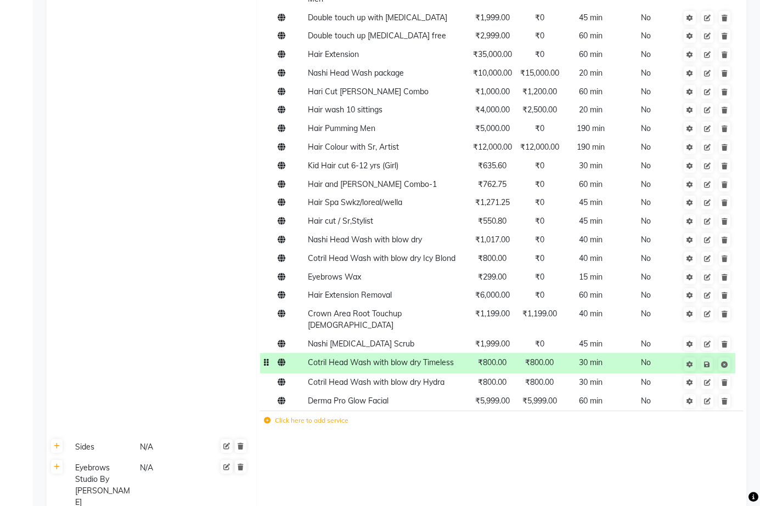
scroll to position [1645, 0]
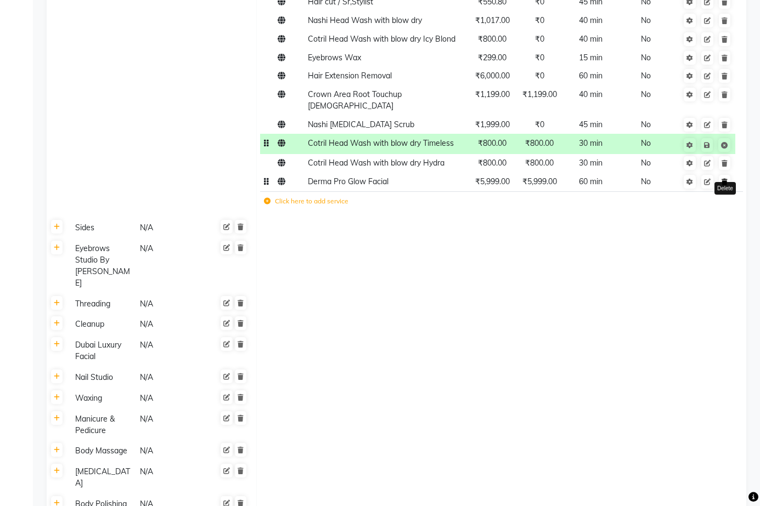
click at [724, 179] on icon at bounding box center [724, 182] width 6 height 7
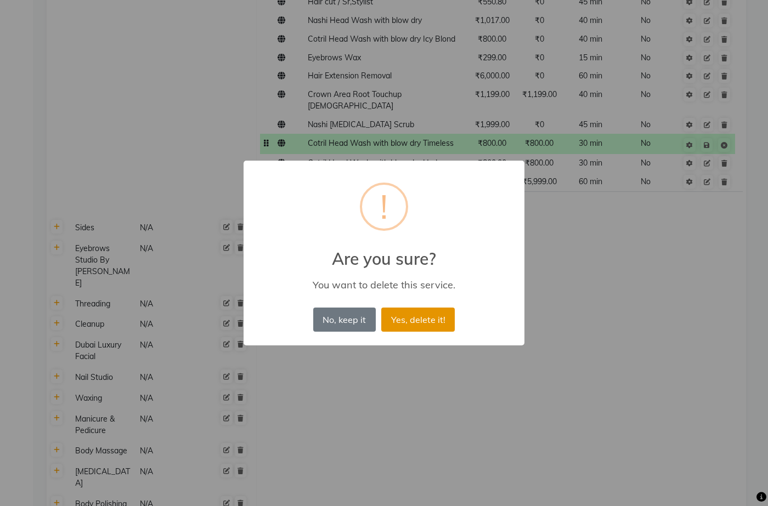
click at [394, 317] on button "Yes, delete it!" at bounding box center [417, 320] width 73 height 24
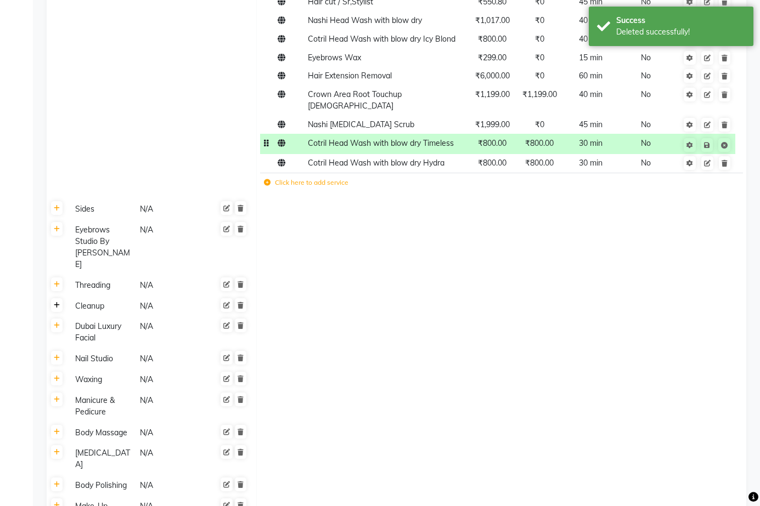
click at [60, 298] on link at bounding box center [57, 305] width 12 height 14
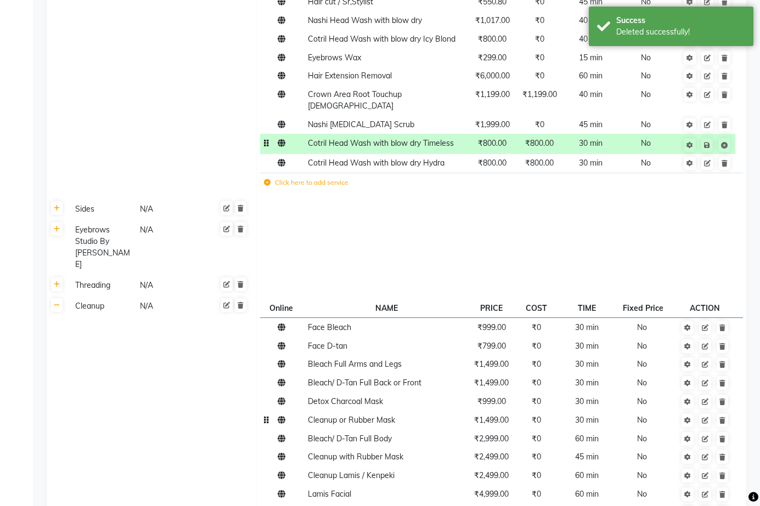
scroll to position [1919, 0]
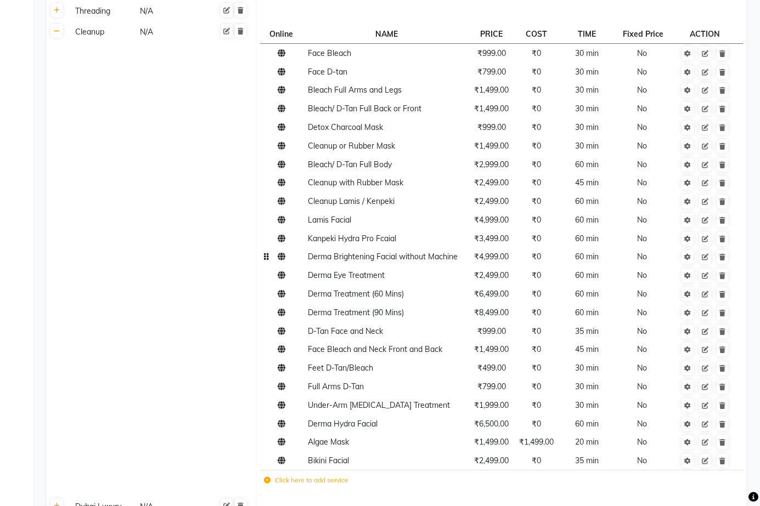
click at [498, 252] on span "₹4,999.00" at bounding box center [491, 257] width 35 height 10
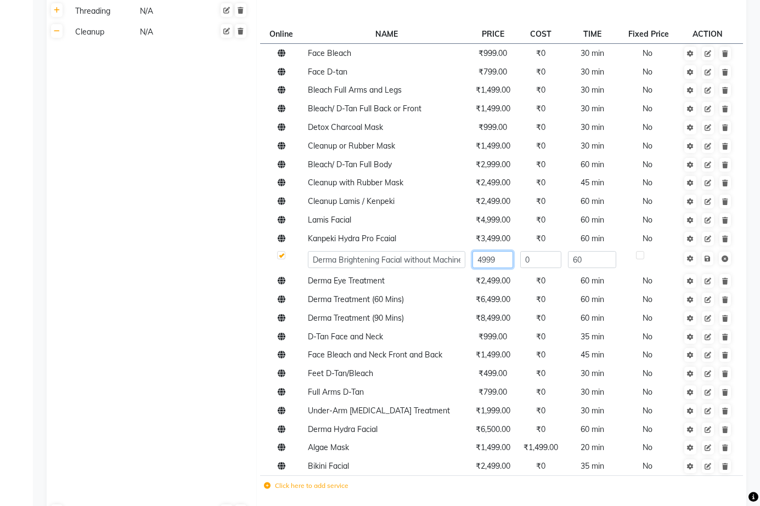
click at [506, 251] on input "4999" at bounding box center [492, 259] width 41 height 17
type input "4499"
click at [708, 252] on link at bounding box center [707, 259] width 12 height 14
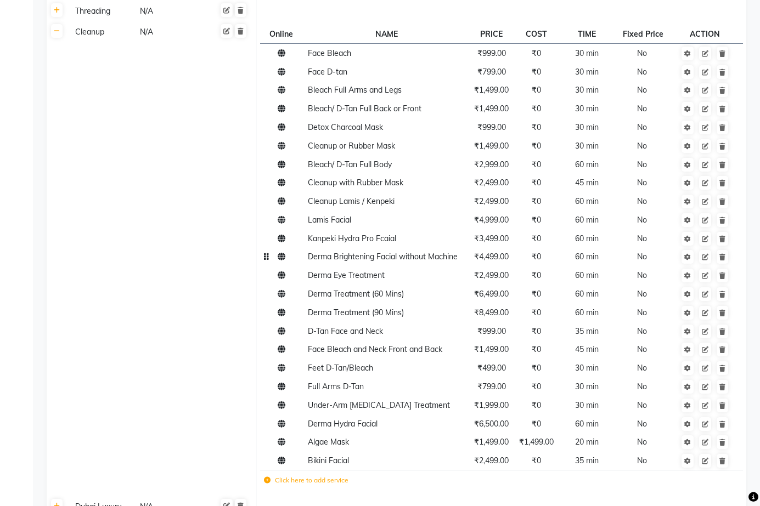
click at [334, 475] on label "Click here to add service" at bounding box center [306, 480] width 84 height 10
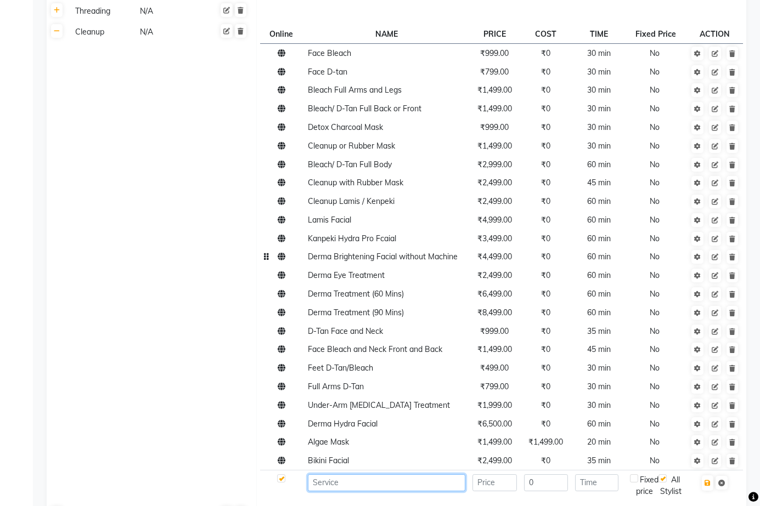
click at [365, 474] on input at bounding box center [386, 482] width 157 height 17
type input "Derma Pro Glow Facial"
click at [488, 474] on input "number" at bounding box center [494, 482] width 44 height 17
type input "4"
type input "5"
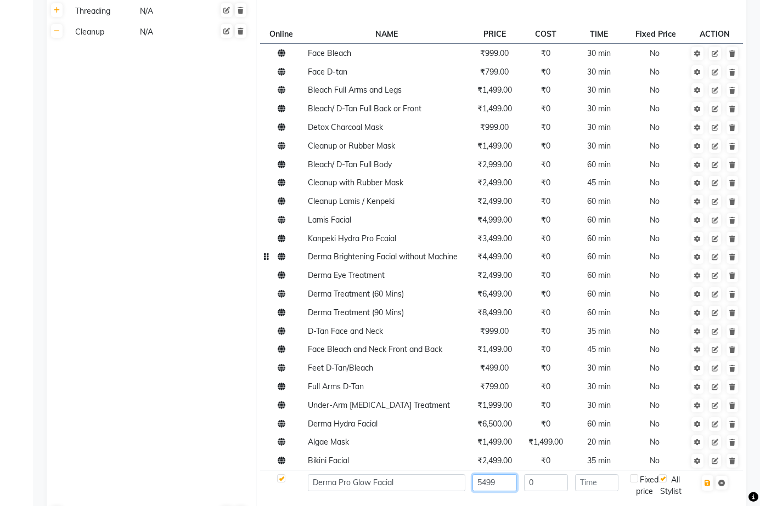
type input "5499"
click at [540, 474] on input "0" at bounding box center [546, 482] width 44 height 17
type input "5499"
click at [599, 474] on input "number" at bounding box center [596, 482] width 43 height 17
type input "60"
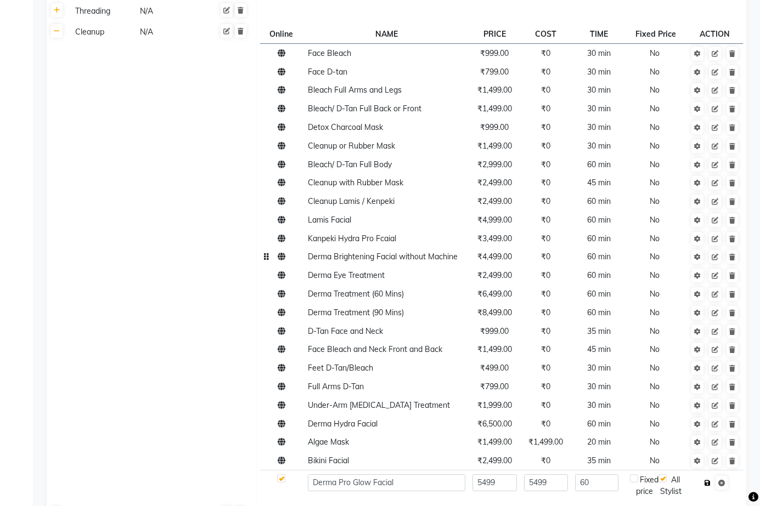
click at [710, 480] on icon "button" at bounding box center [707, 483] width 6 height 7
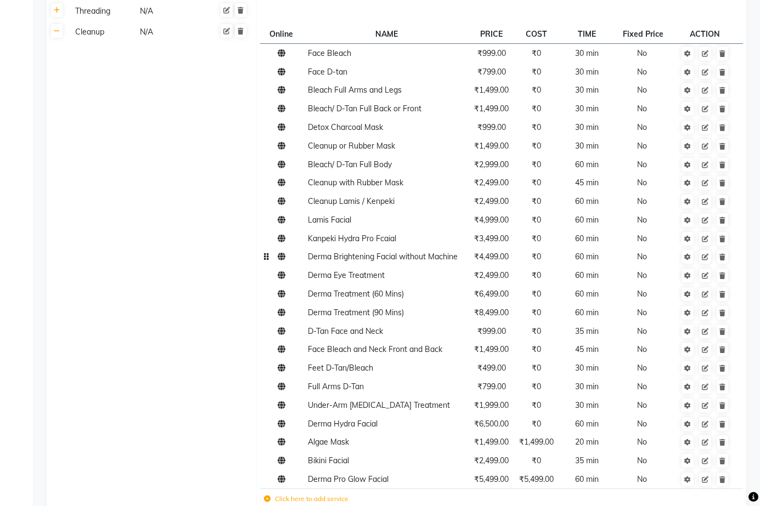
scroll to position [2129, 0]
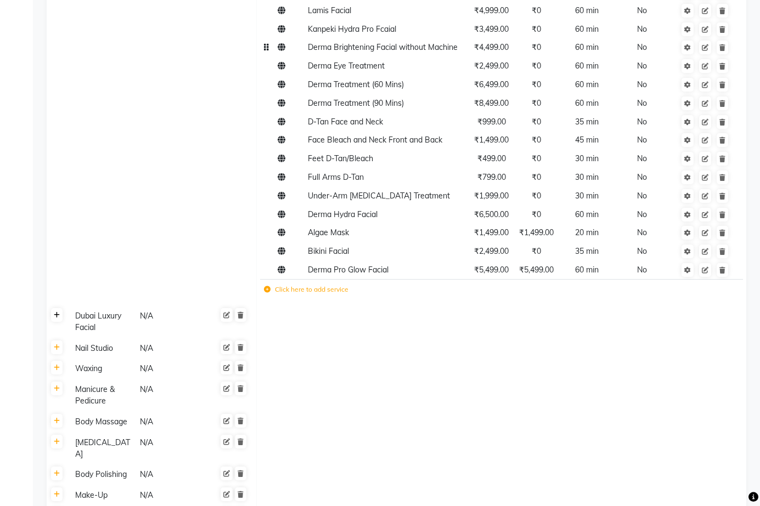
click at [59, 312] on icon at bounding box center [57, 315] width 6 height 7
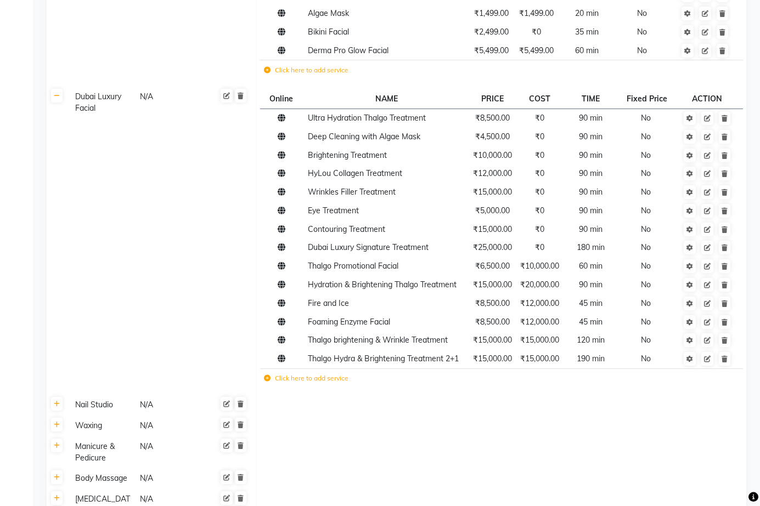
scroll to position [2405, 0]
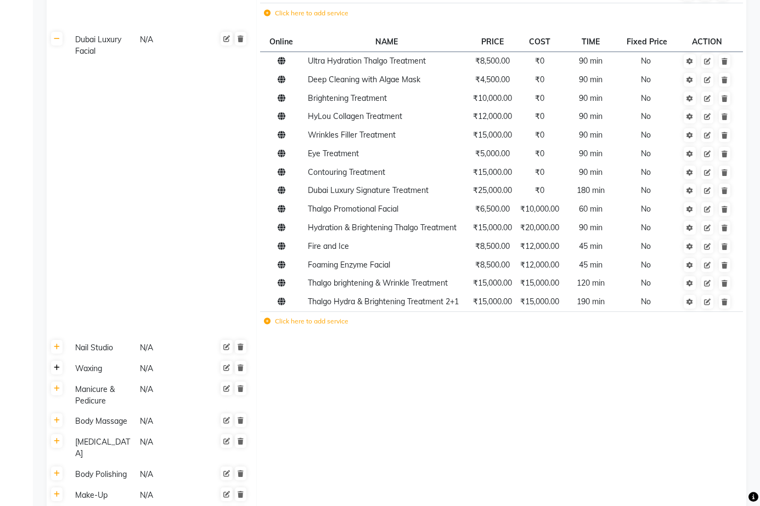
click at [60, 361] on link at bounding box center [57, 368] width 12 height 14
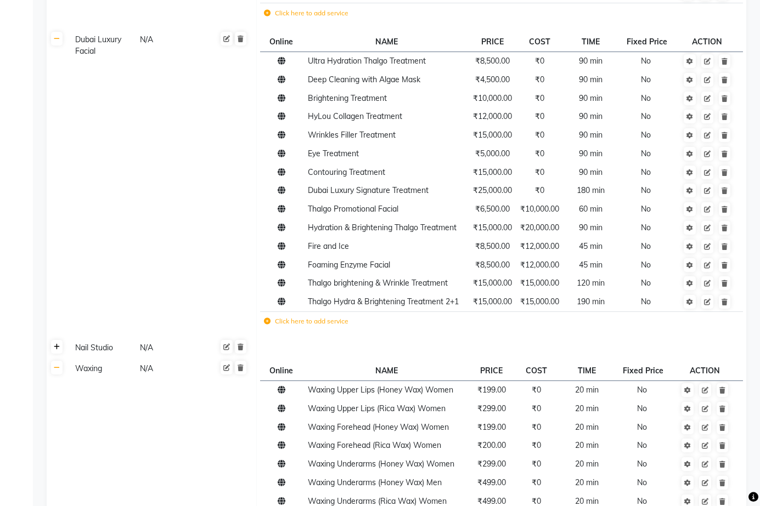
click at [59, 344] on icon at bounding box center [57, 347] width 6 height 7
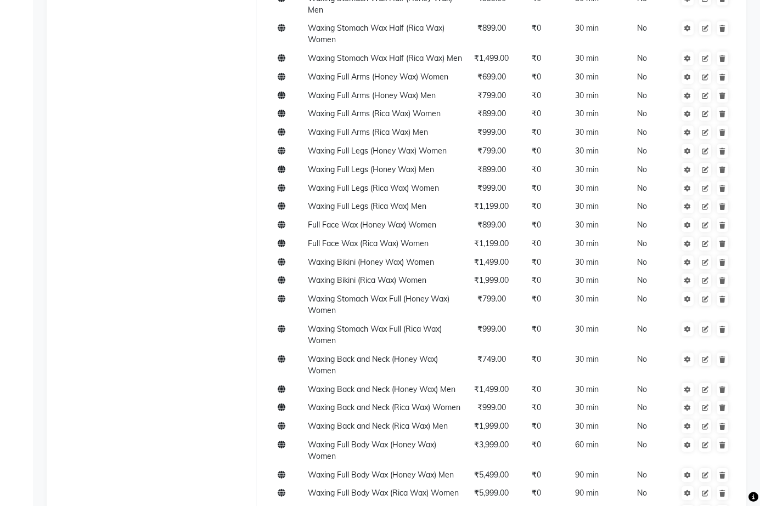
scroll to position [3776, 0]
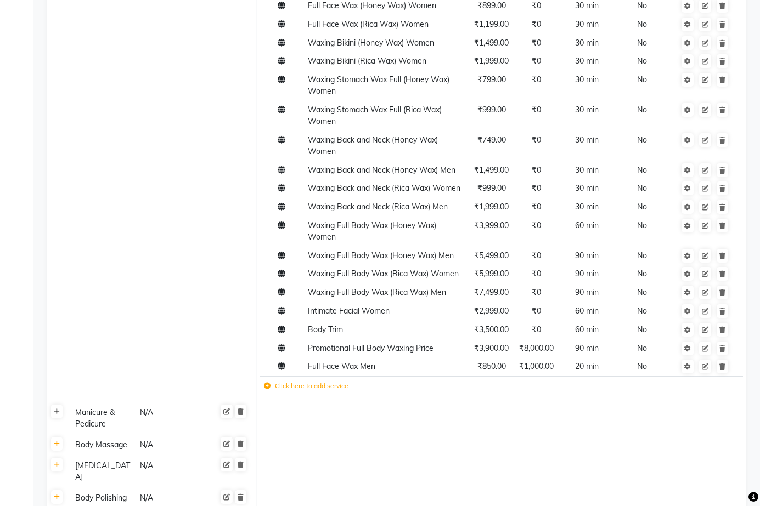
click at [56, 409] on icon at bounding box center [57, 412] width 6 height 7
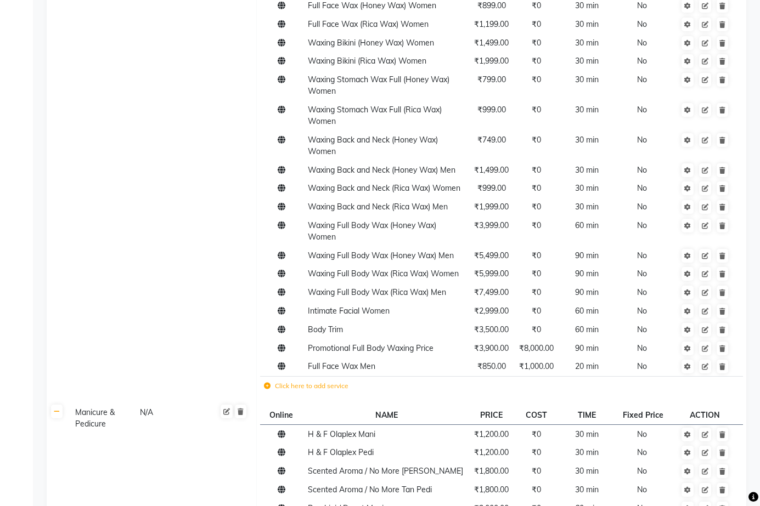
scroll to position [3941, 0]
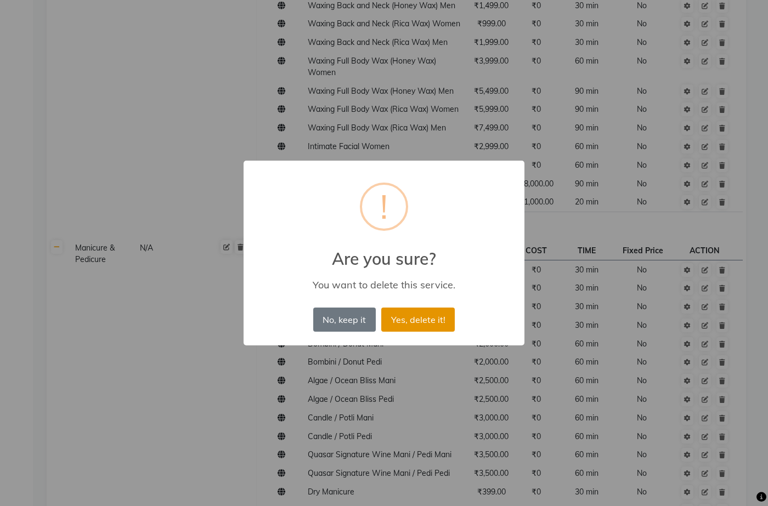
click at [415, 320] on button "Yes, delete it!" at bounding box center [417, 320] width 73 height 24
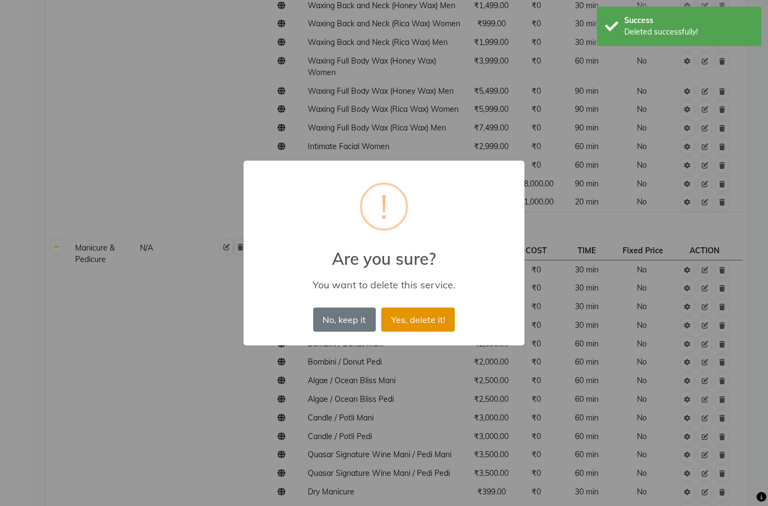
click at [401, 318] on button "Yes, delete it!" at bounding box center [417, 320] width 73 height 24
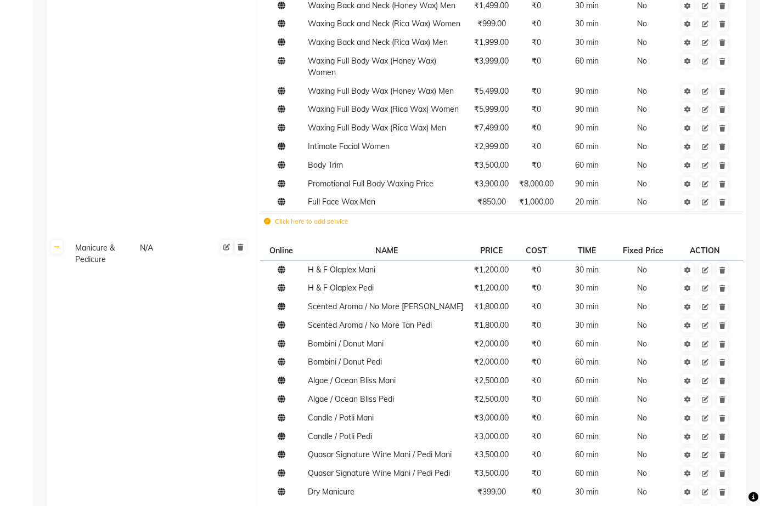
scroll to position [4083, 0]
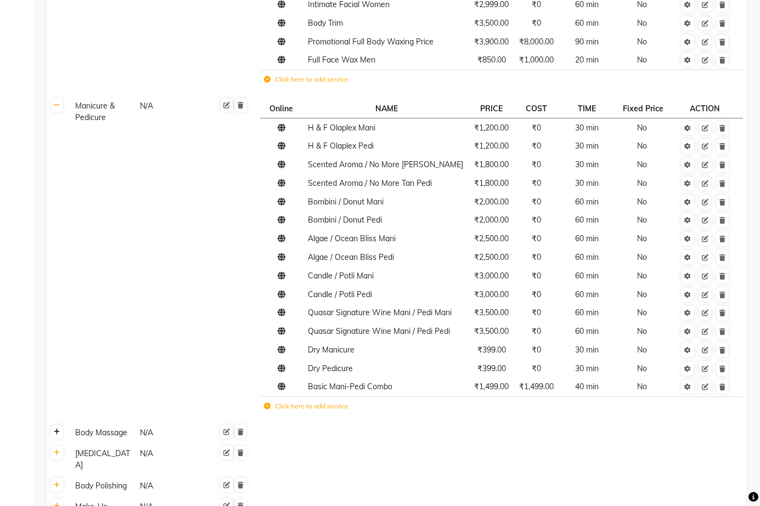
click at [58, 429] on icon at bounding box center [57, 432] width 6 height 7
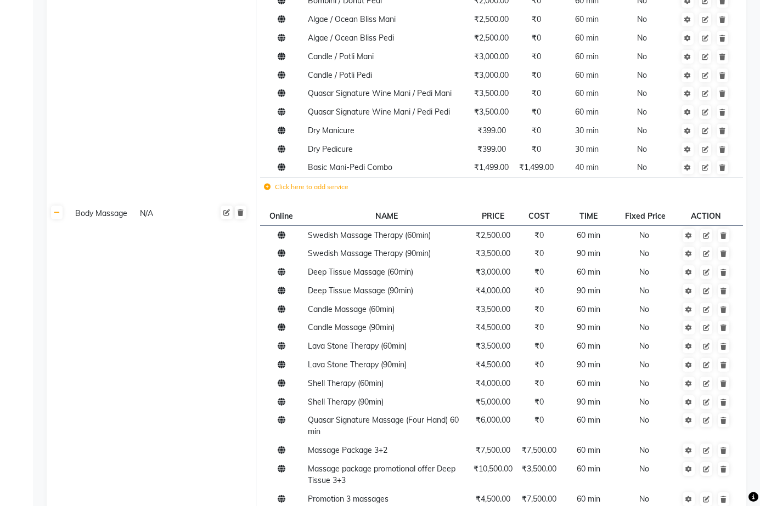
scroll to position [4412, 0]
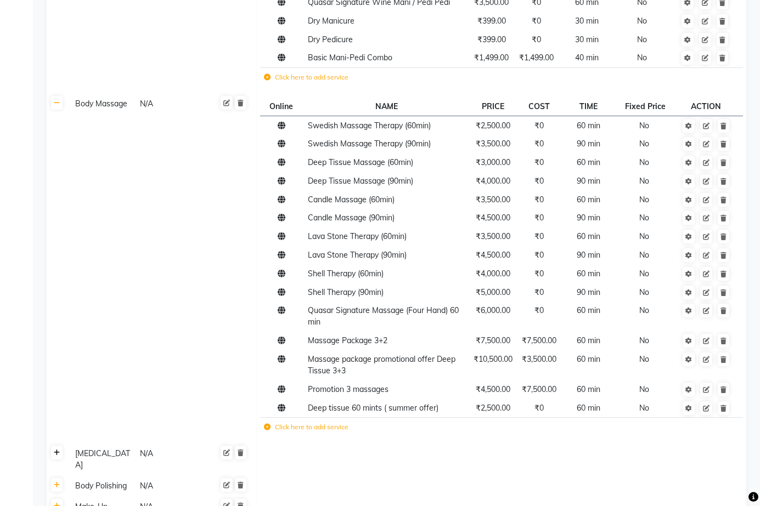
click at [56, 450] on icon at bounding box center [57, 453] width 6 height 7
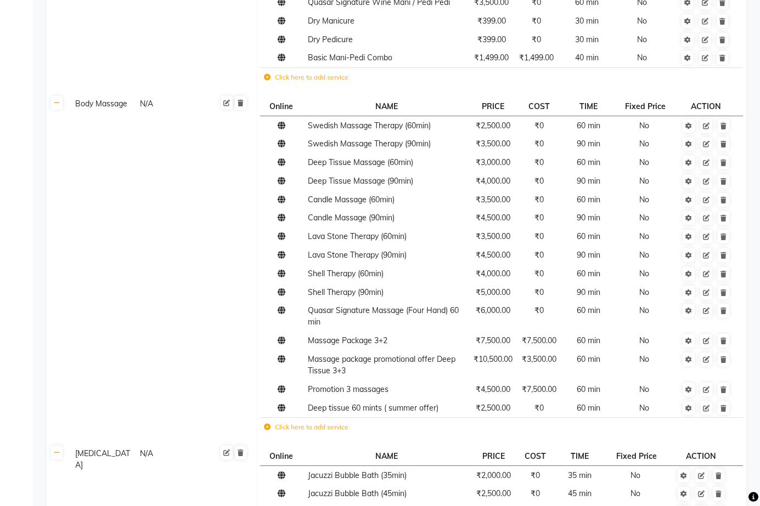
scroll to position [4515, 0]
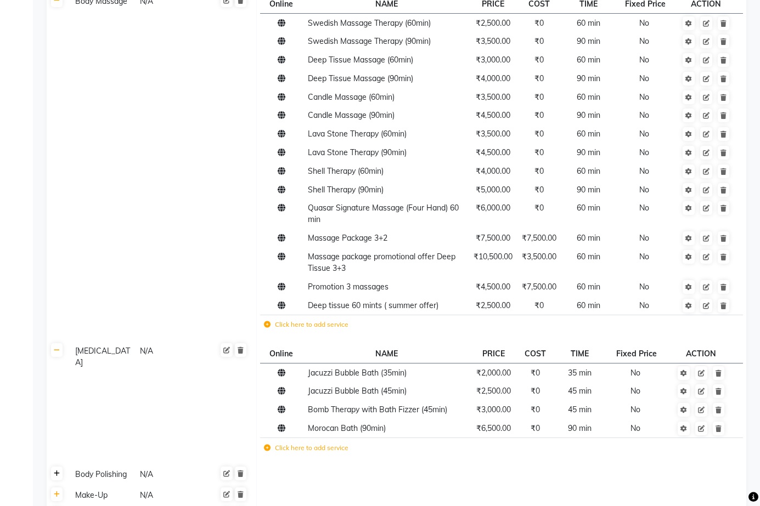
click at [55, 471] on icon at bounding box center [57, 474] width 6 height 7
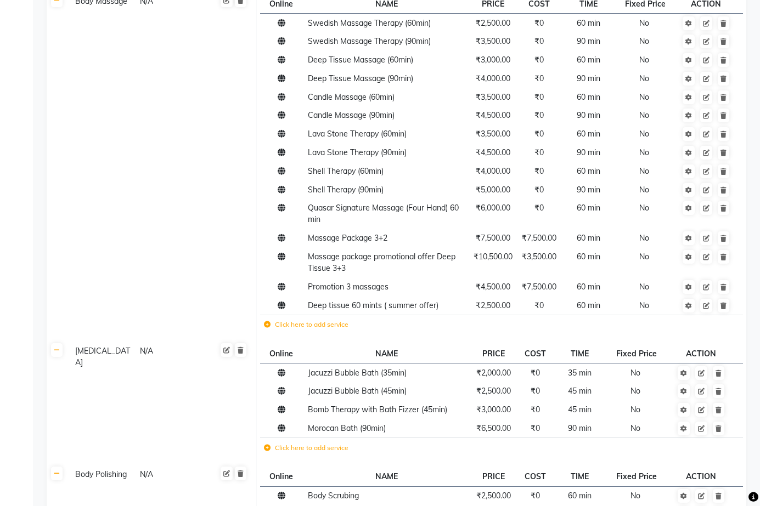
scroll to position [4635, 0]
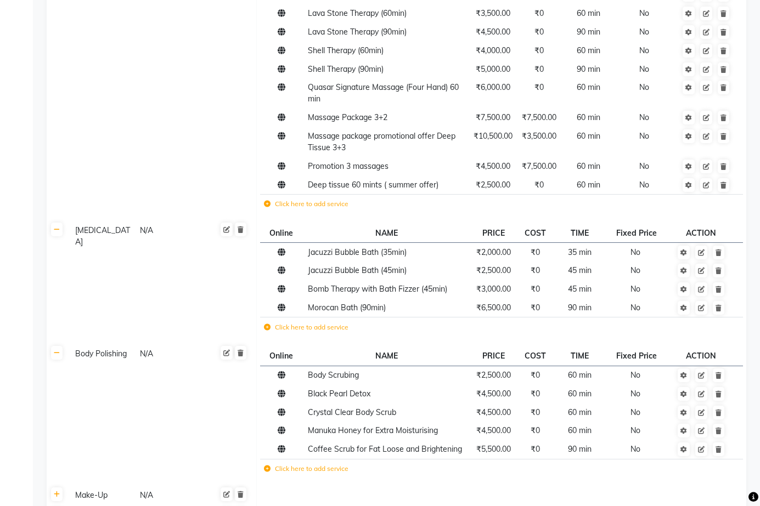
click at [63, 485] on th at bounding box center [57, 495] width 21 height 21
click at [60, 488] on link at bounding box center [57, 495] width 12 height 14
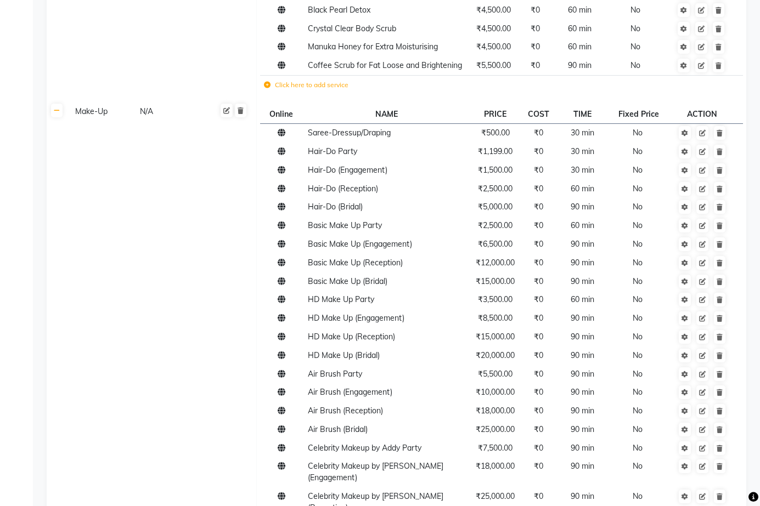
scroll to position [5129, 0]
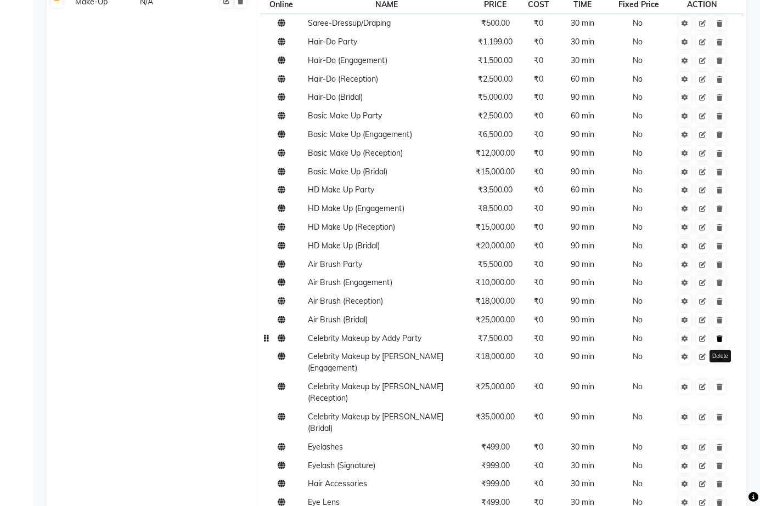
click at [720, 336] on icon at bounding box center [719, 339] width 6 height 7
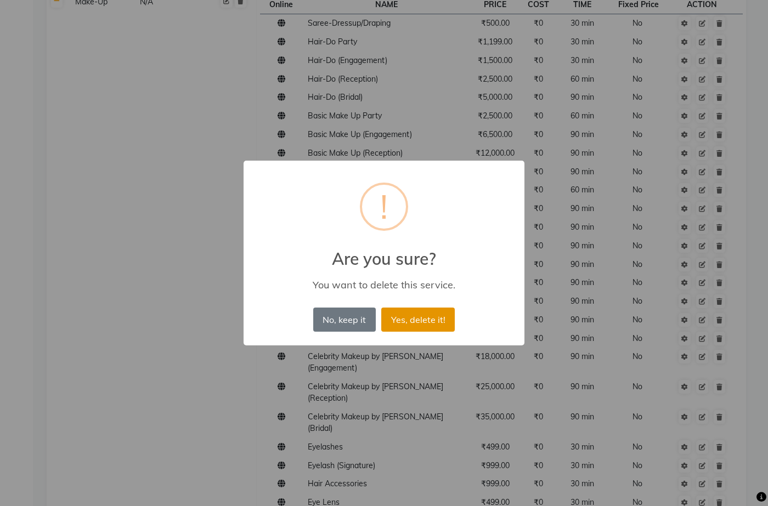
click at [392, 324] on button "Yes, delete it!" at bounding box center [417, 320] width 73 height 24
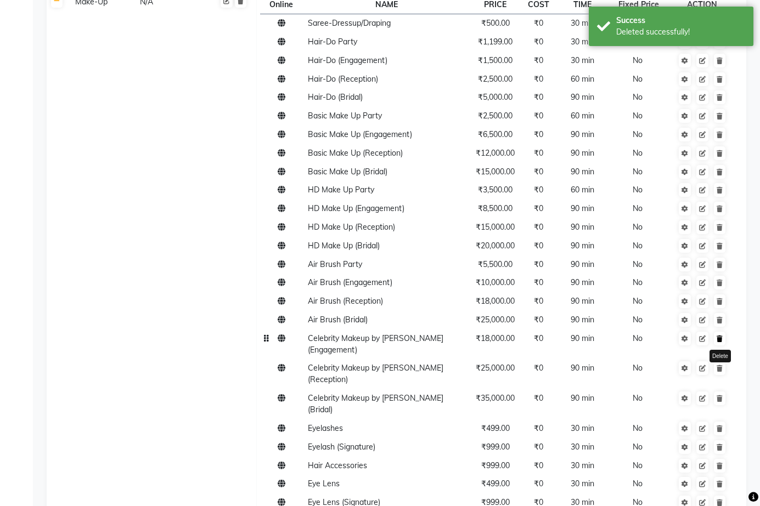
click at [721, 336] on icon at bounding box center [719, 339] width 6 height 7
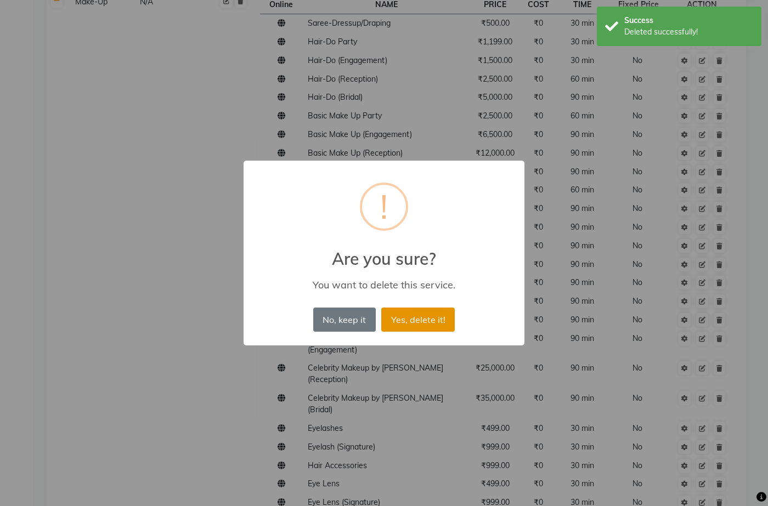
click at [436, 318] on button "Yes, delete it!" at bounding box center [417, 320] width 73 height 24
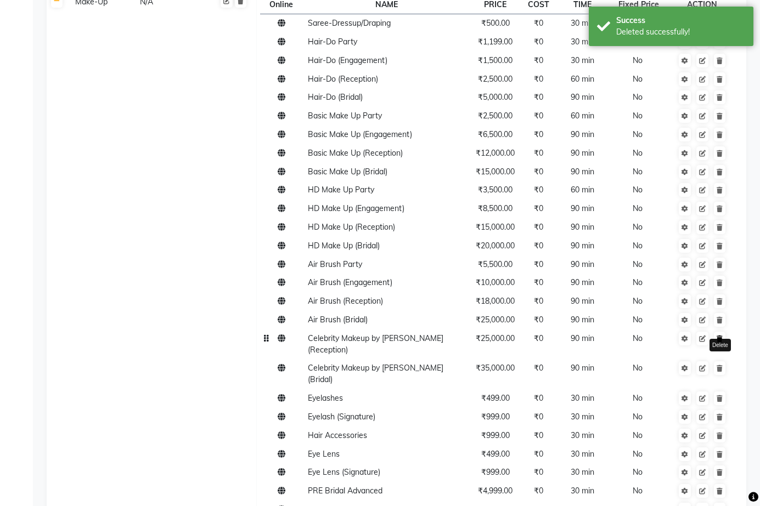
click at [724, 332] on link at bounding box center [720, 339] width 12 height 14
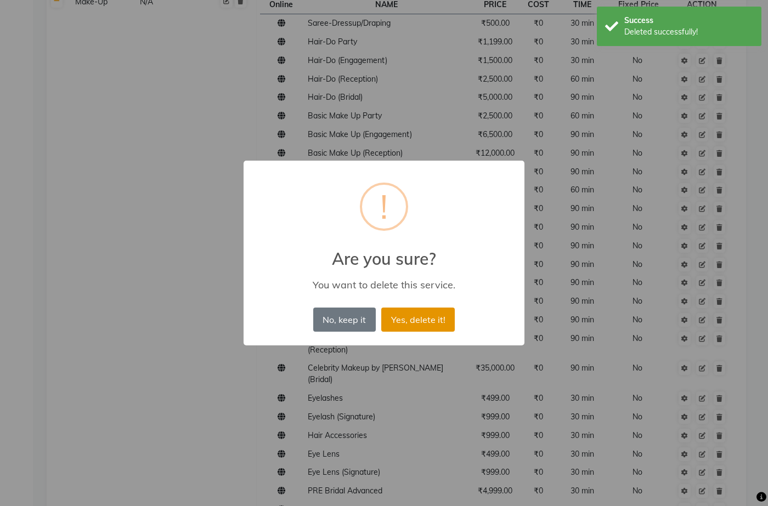
click at [405, 317] on button "Yes, delete it!" at bounding box center [417, 320] width 73 height 24
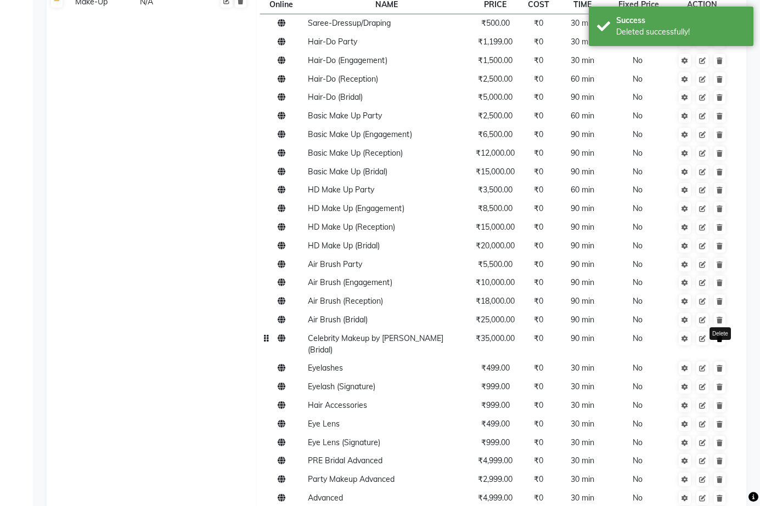
click at [720, 336] on icon at bounding box center [719, 339] width 6 height 7
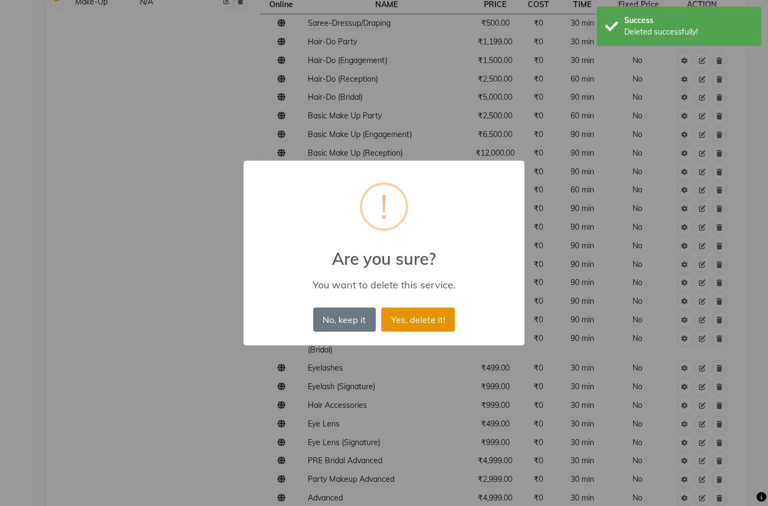
click at [406, 314] on button "Yes, delete it!" at bounding box center [417, 320] width 73 height 24
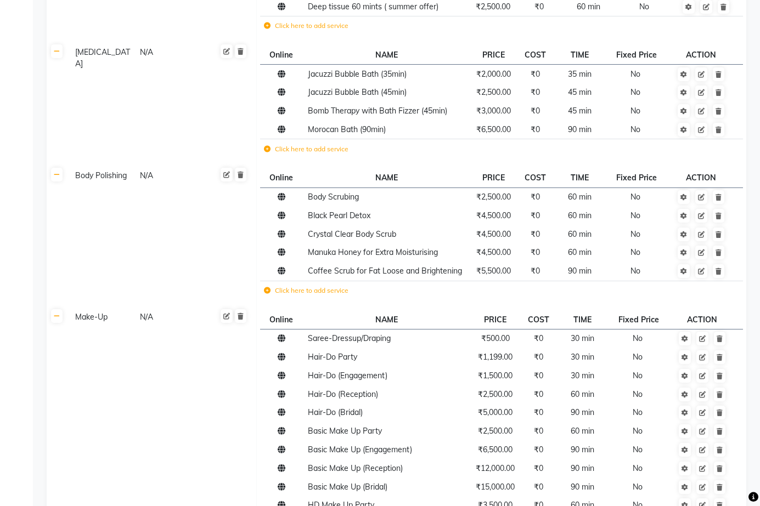
scroll to position [5127, 0]
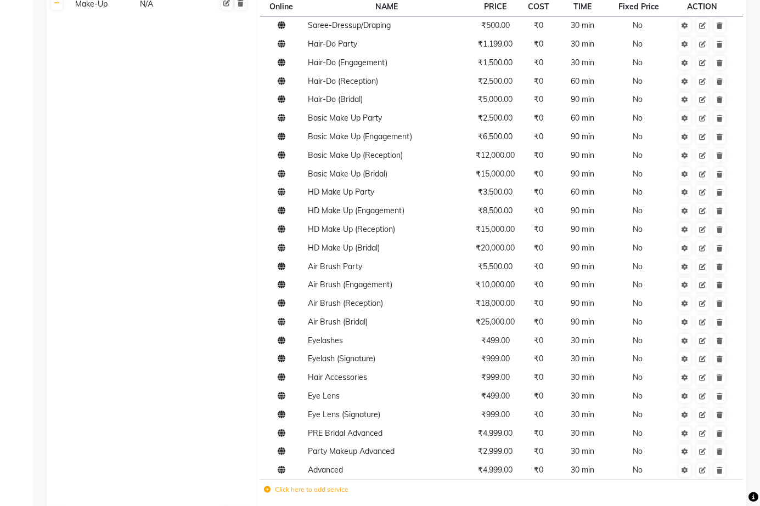
click at [57, 506] on icon at bounding box center [57, 515] width 6 height 7
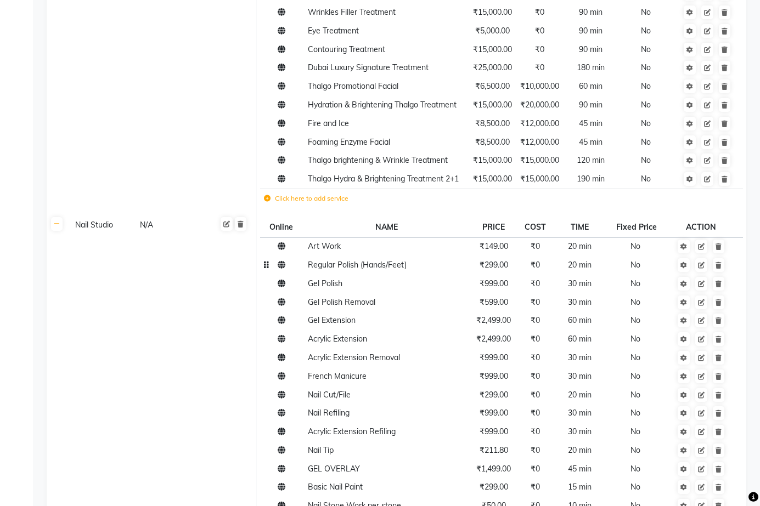
scroll to position [2634, 0]
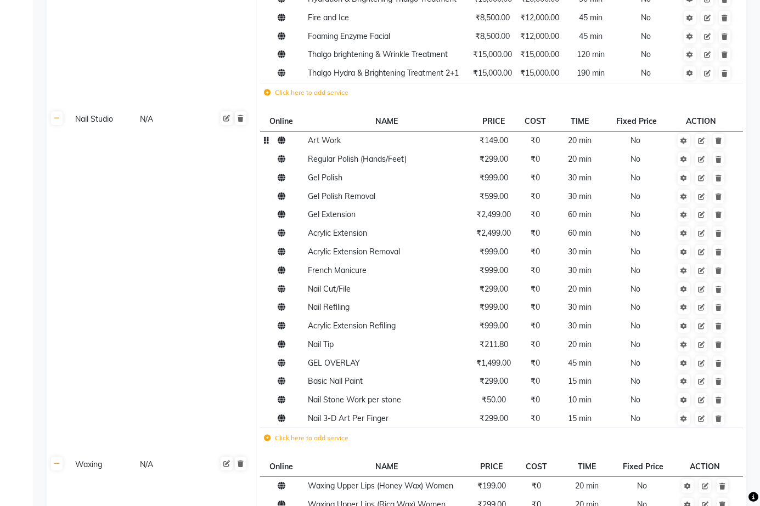
click at [347, 131] on td "Art Work" at bounding box center [386, 140] width 165 height 19
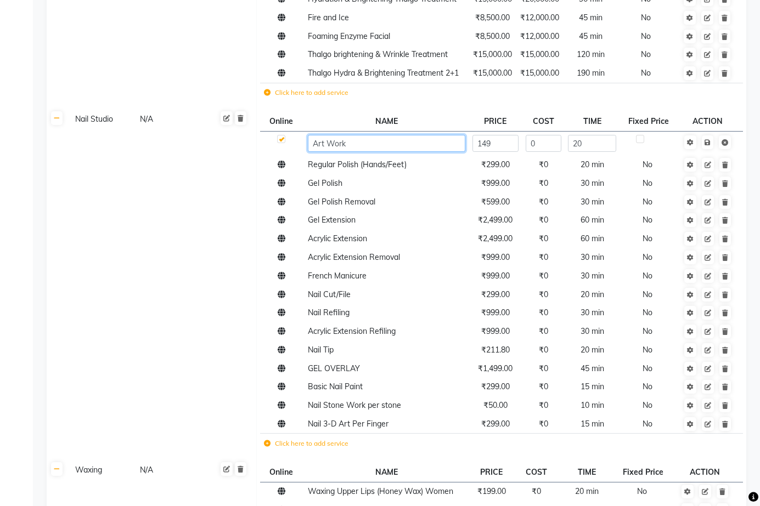
click at [362, 135] on input "Art Work" at bounding box center [386, 143] width 157 height 17
type input "Art Work Per Finger"
click at [706, 135] on link at bounding box center [707, 142] width 12 height 14
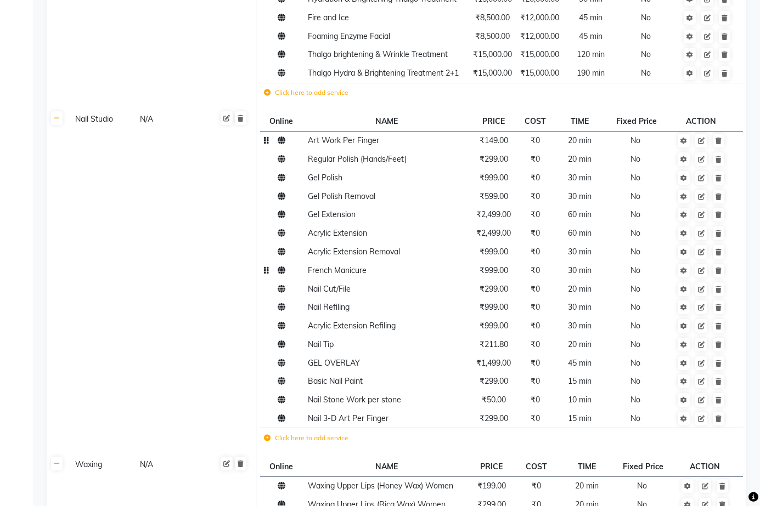
click at [371, 261] on td "French Manicure" at bounding box center [386, 270] width 165 height 19
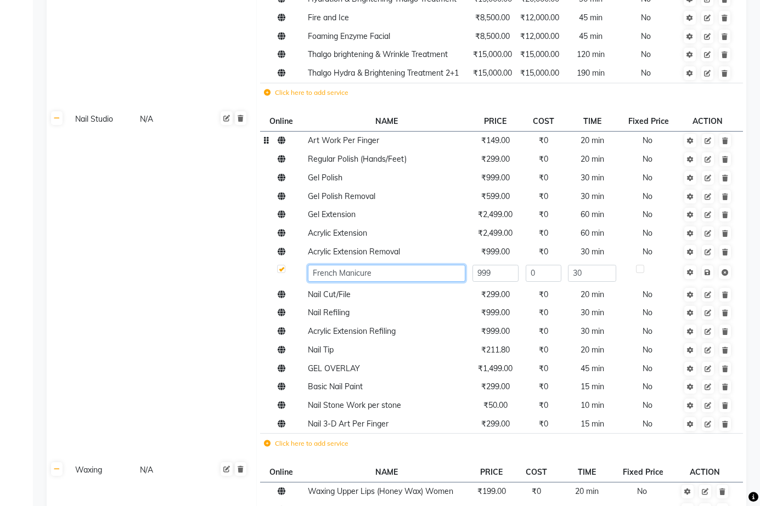
click at [381, 265] on input "French Manicure" at bounding box center [386, 273] width 157 height 17
type input "French Gel Paint"
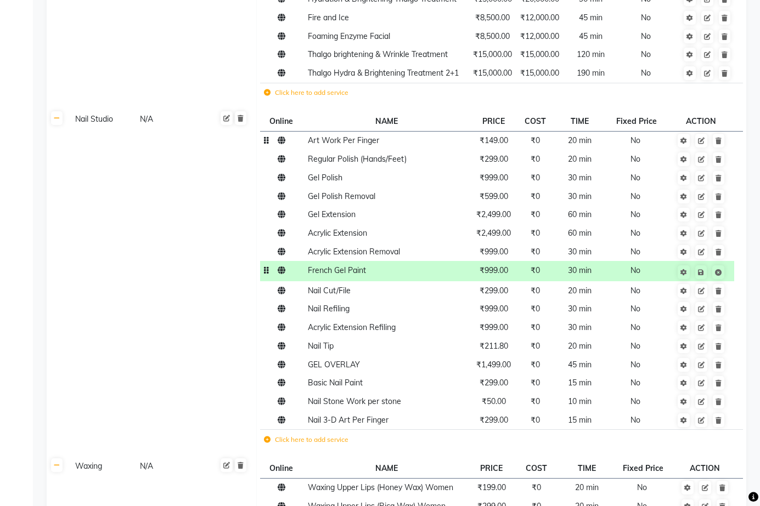
click at [474, 261] on td "₹999.00" at bounding box center [493, 271] width 50 height 20
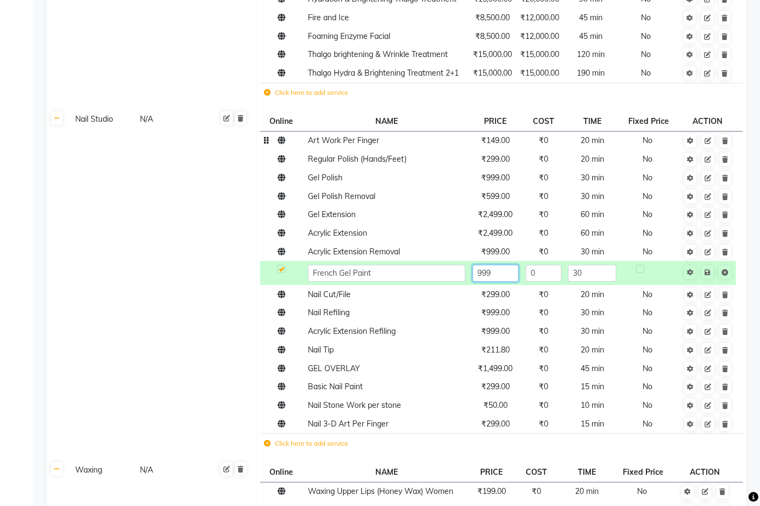
click at [497, 265] on input "999" at bounding box center [495, 273] width 46 height 17
type input "9"
type input "1499"
click at [711, 266] on span "Save" at bounding box center [714, 271] width 35 height 11
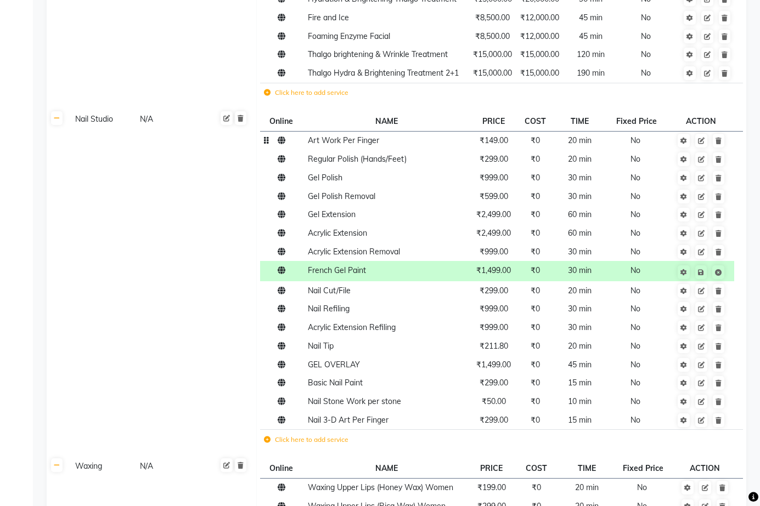
click at [344, 435] on label "Click here to add service" at bounding box center [306, 440] width 84 height 10
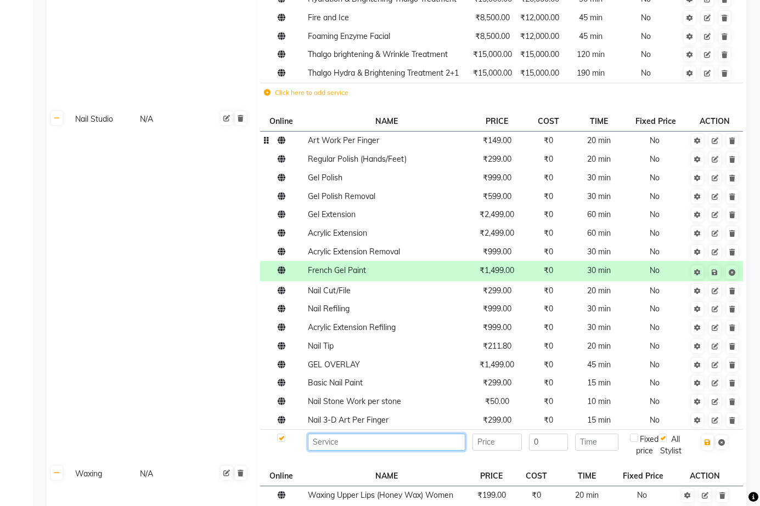
click at [356, 434] on input at bounding box center [386, 442] width 157 height 17
type input "Fake Nails"
click at [496, 434] on input "number" at bounding box center [496, 442] width 49 height 17
type input "1499"
click at [400, 434] on input "Fake Nails" at bounding box center [386, 442] width 157 height 17
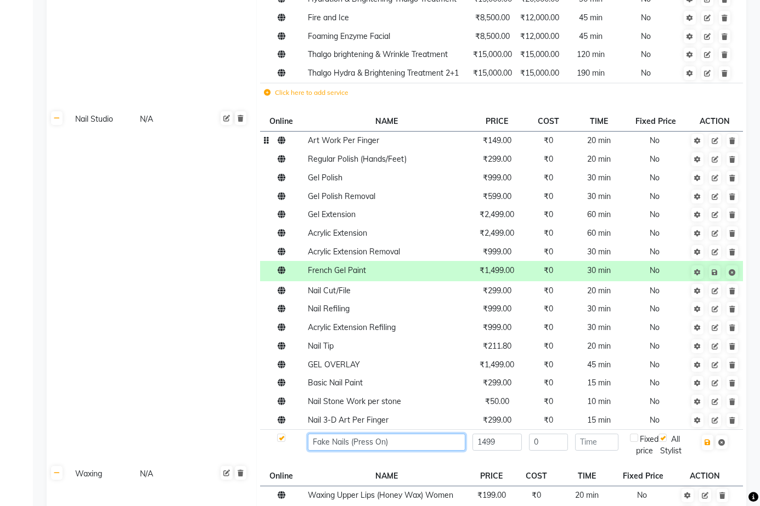
type input "Fake Nails (Press On)"
click at [428, 430] on td "Fake Nails (Press On)" at bounding box center [386, 445] width 165 height 30
click at [710, 439] on icon "button" at bounding box center [707, 442] width 6 height 7
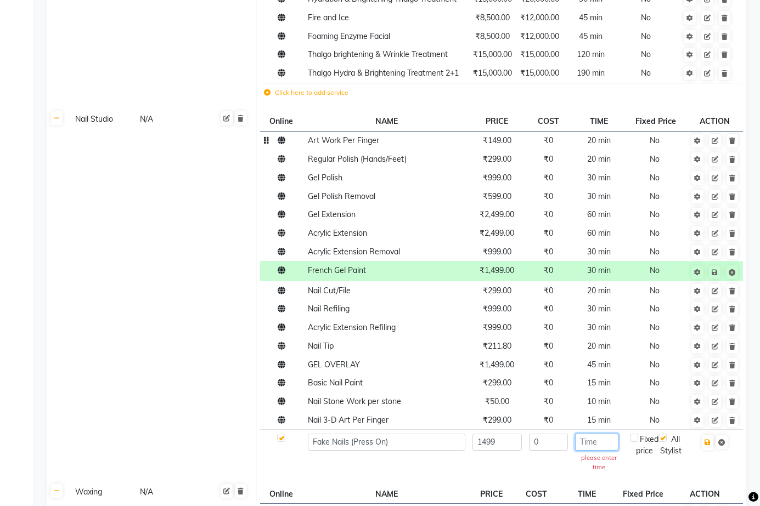
click at [601, 434] on input "number" at bounding box center [596, 442] width 43 height 17
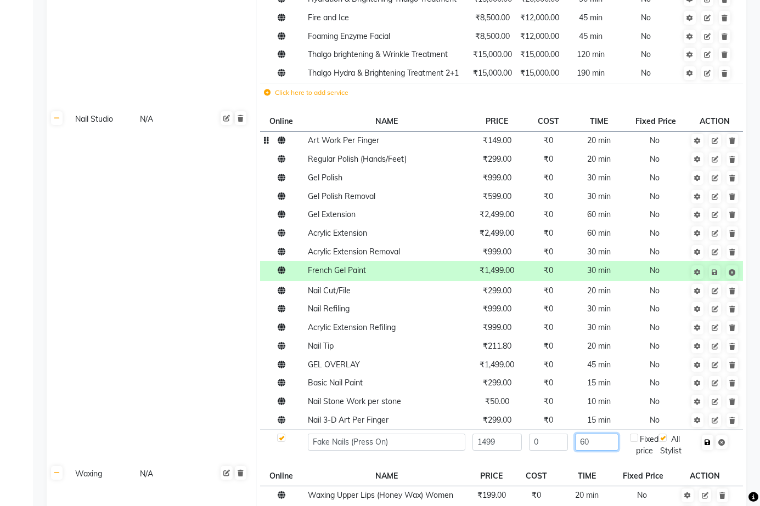
type input "60"
click at [709, 439] on icon "button" at bounding box center [707, 442] width 6 height 7
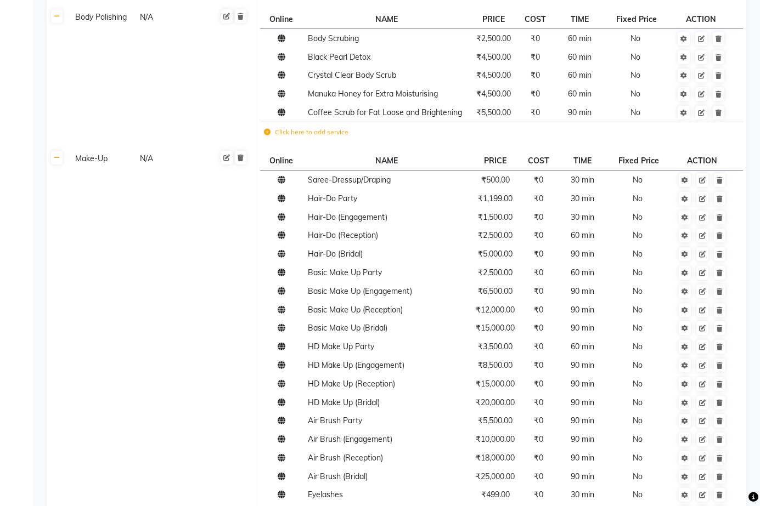
scroll to position [5212, 0]
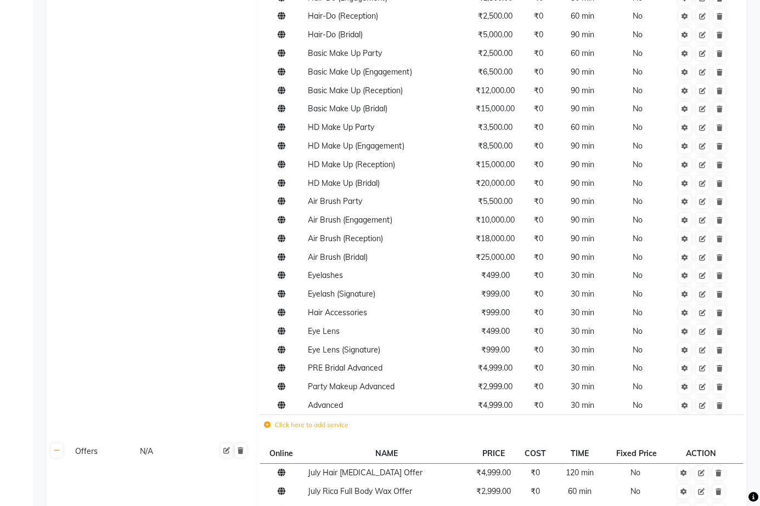
click at [314, 415] on td "Click here to add service" at bounding box center [407, 426] width 295 height 22
click at [335, 420] on label "Click here to add service" at bounding box center [306, 425] width 84 height 10
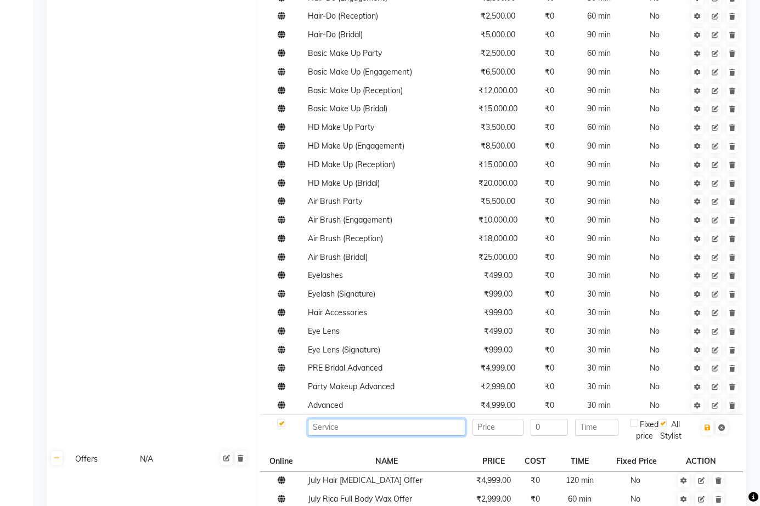
click at [339, 419] on input at bounding box center [386, 427] width 157 height 17
click at [359, 419] on input "Celebrity Ma up Bridal" at bounding box center [386, 427] width 157 height 17
type input "Celebrity Makeup Bridal"
click at [504, 419] on input "number" at bounding box center [497, 427] width 51 height 17
type input "34999"
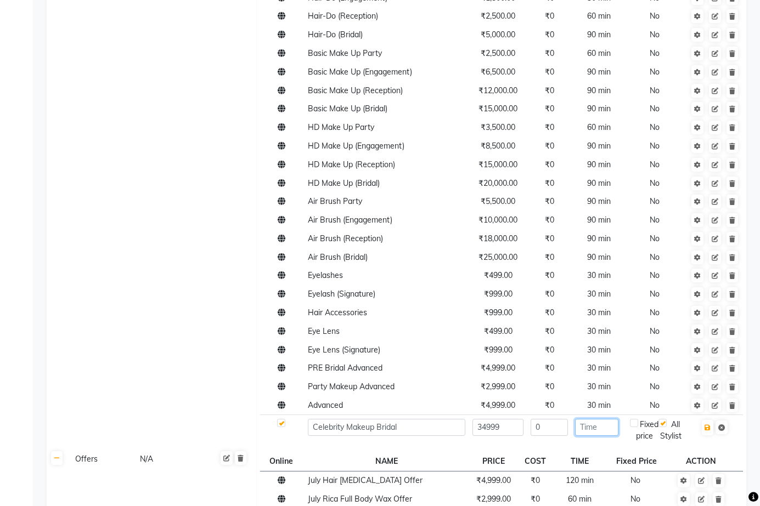
click at [580, 419] on input "number" at bounding box center [596, 427] width 43 height 17
type input "120"
click at [550, 419] on input "0" at bounding box center [548, 427] width 37 height 17
type input "34999"
click at [711, 420] on button "button" at bounding box center [707, 427] width 12 height 15
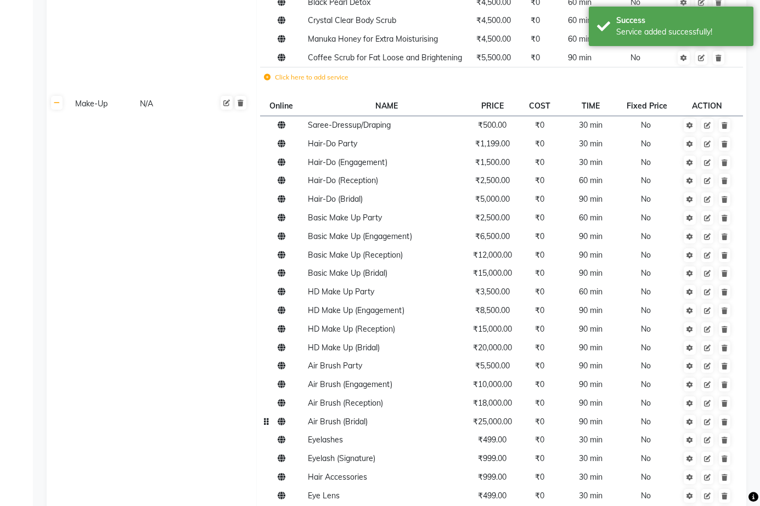
scroll to position [4883, 0]
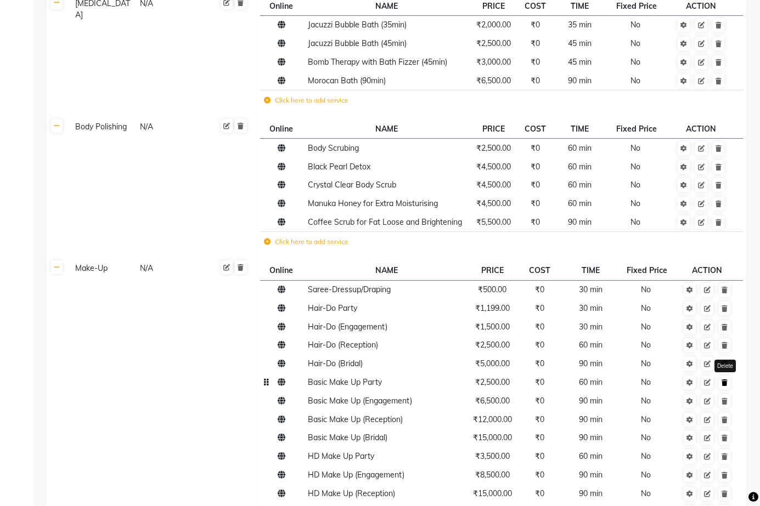
click at [727, 380] on icon at bounding box center [724, 383] width 6 height 7
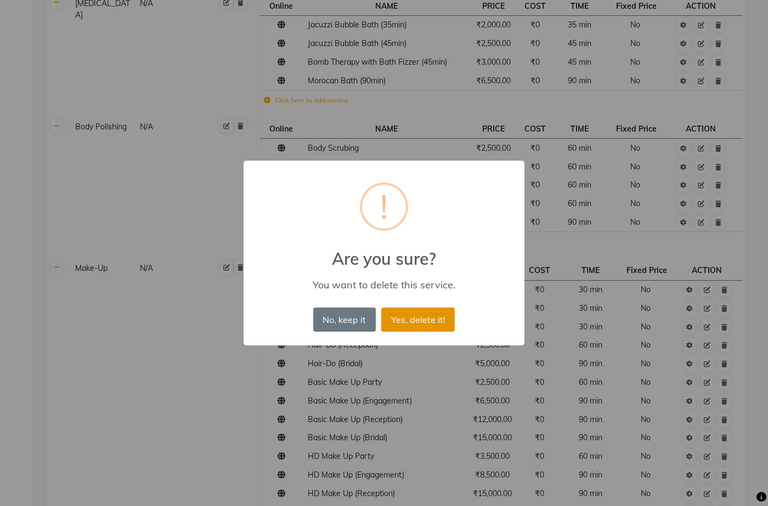
click at [395, 318] on button "Yes, delete it!" at bounding box center [417, 320] width 73 height 24
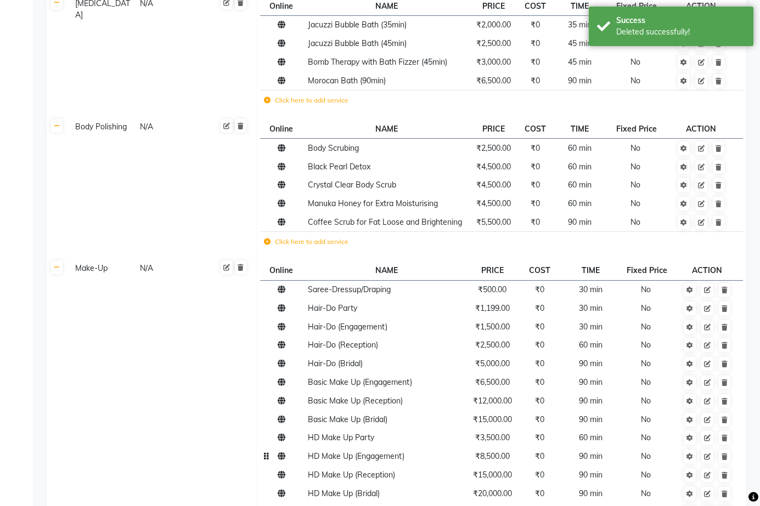
scroll to position [4992, 0]
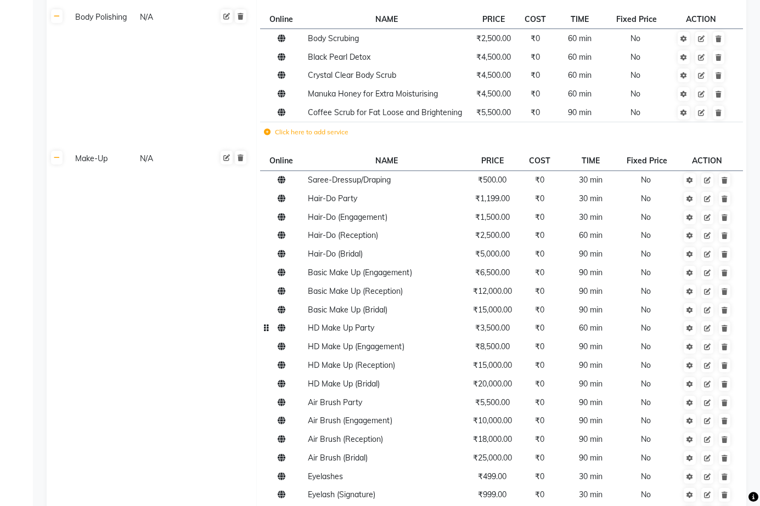
click at [496, 323] on span "₹3,500.00" at bounding box center [492, 328] width 35 height 10
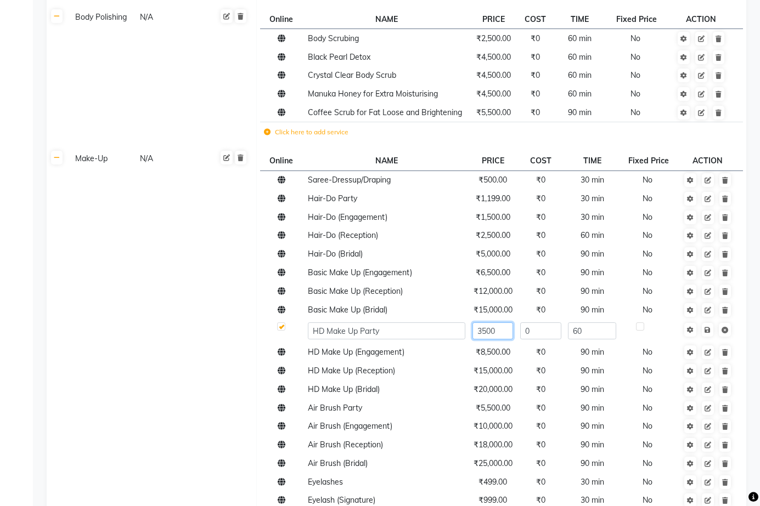
click at [499, 322] on input "3500" at bounding box center [492, 330] width 41 height 17
type input "3499"
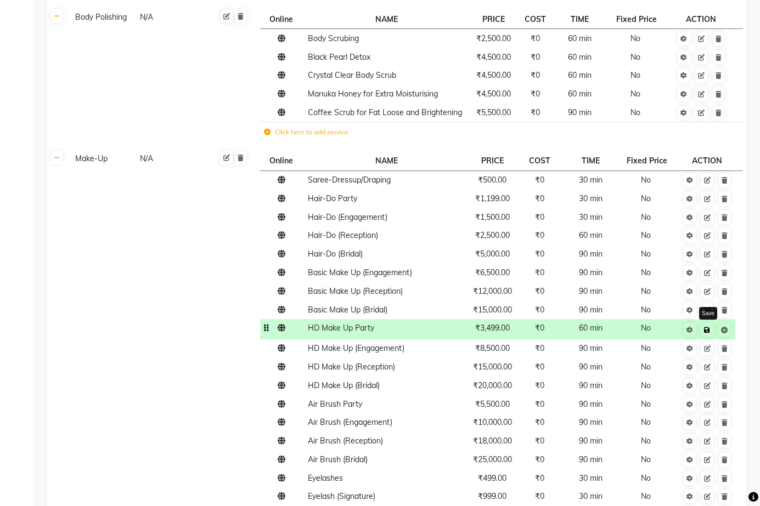
click at [710, 327] on icon at bounding box center [707, 330] width 6 height 7
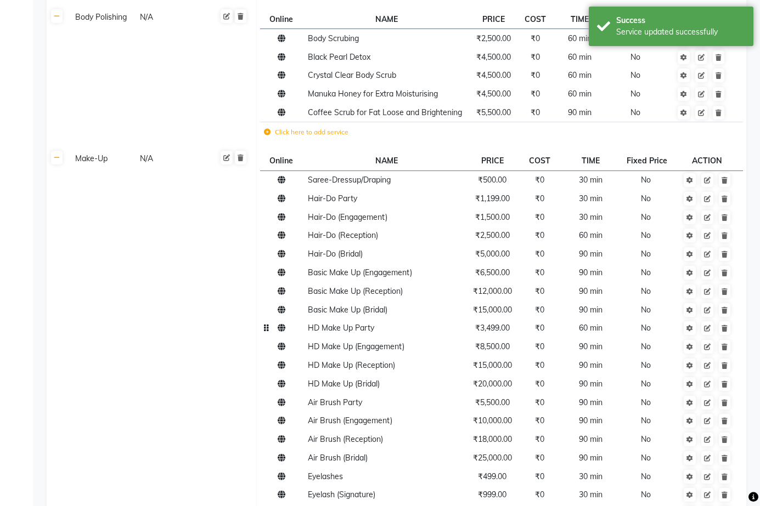
click at [488, 323] on span "₹3,499.00" at bounding box center [492, 328] width 35 height 10
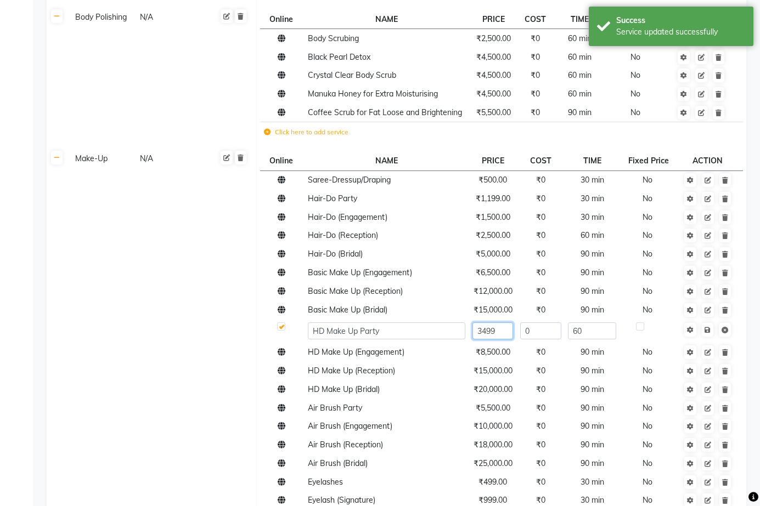
click at [503, 322] on input "3499" at bounding box center [492, 330] width 41 height 17
type input "3"
type input "3499"
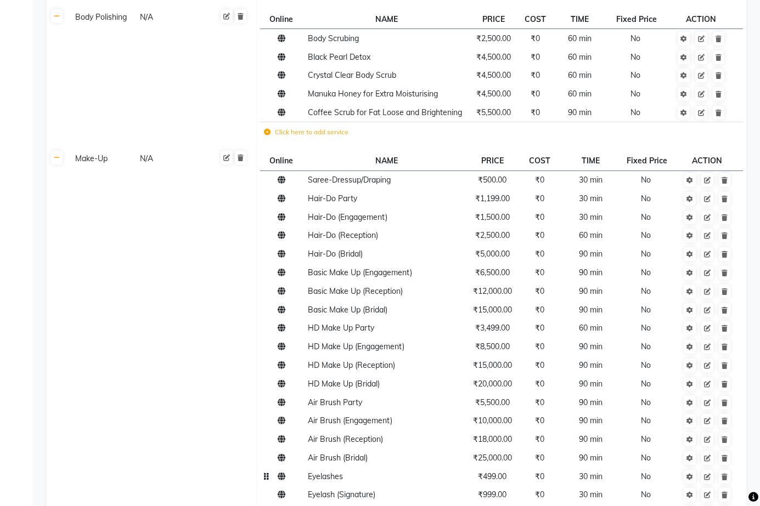
scroll to position [5157, 0]
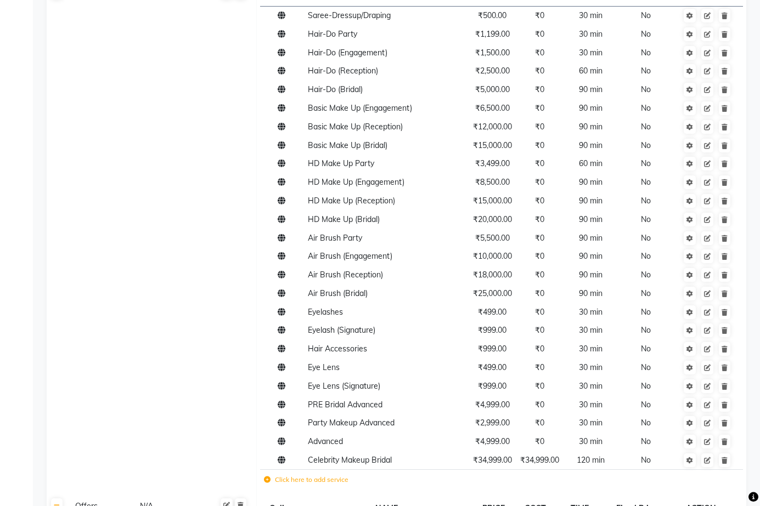
click at [332, 475] on label "Click here to add service" at bounding box center [306, 480] width 84 height 10
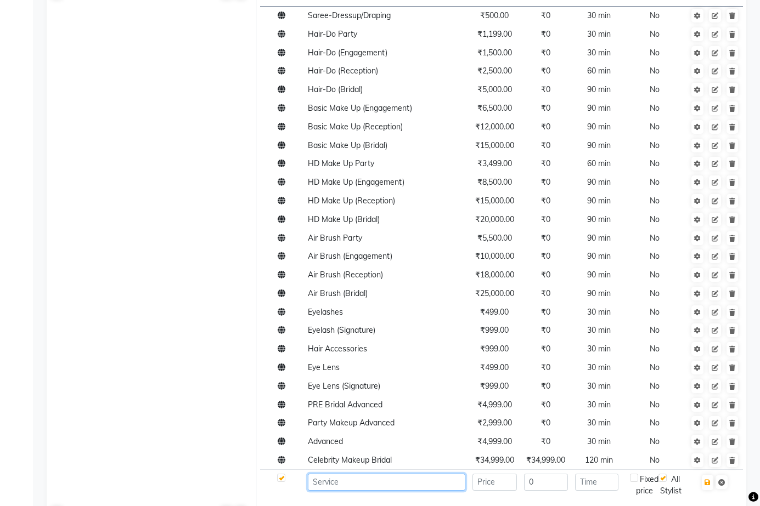
click at [344, 474] on input at bounding box center [386, 482] width 157 height 17
type input "Basic Party Makeup"
click at [496, 474] on input "number" at bounding box center [494, 482] width 44 height 17
type input "3499"
click at [610, 474] on input "number" at bounding box center [596, 482] width 43 height 17
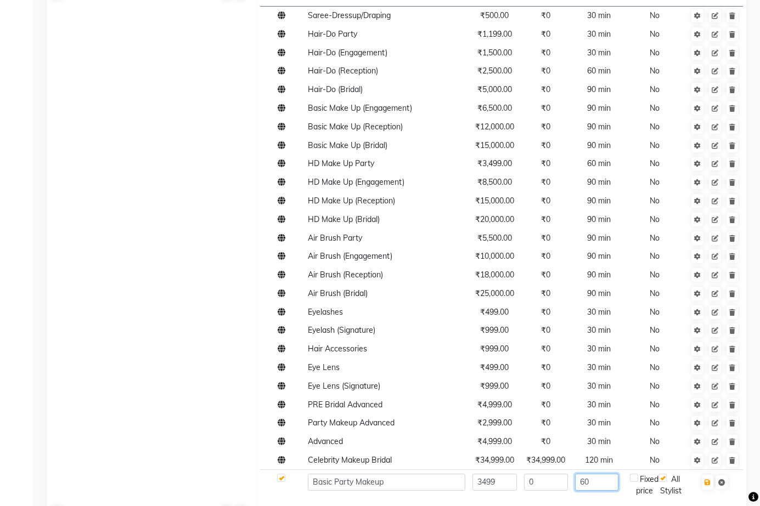
type input "60"
click at [536, 474] on input "0" at bounding box center [546, 482] width 44 height 17
type input "0"
click at [707, 479] on icon "button" at bounding box center [707, 482] width 6 height 7
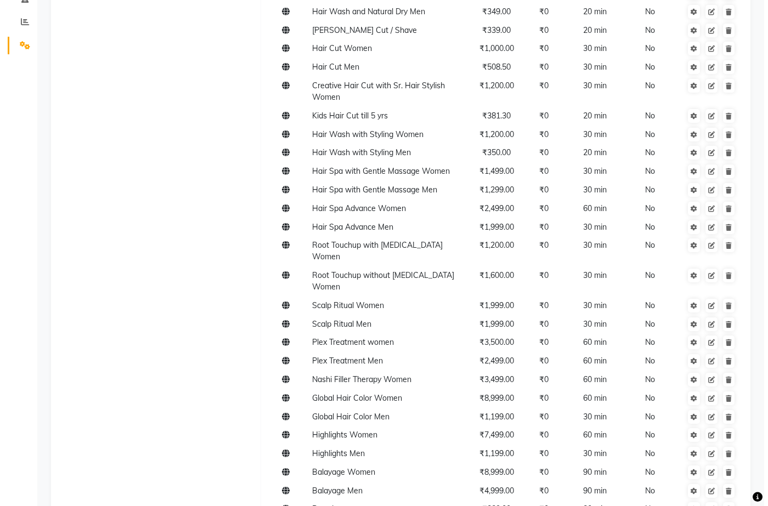
scroll to position [0, 0]
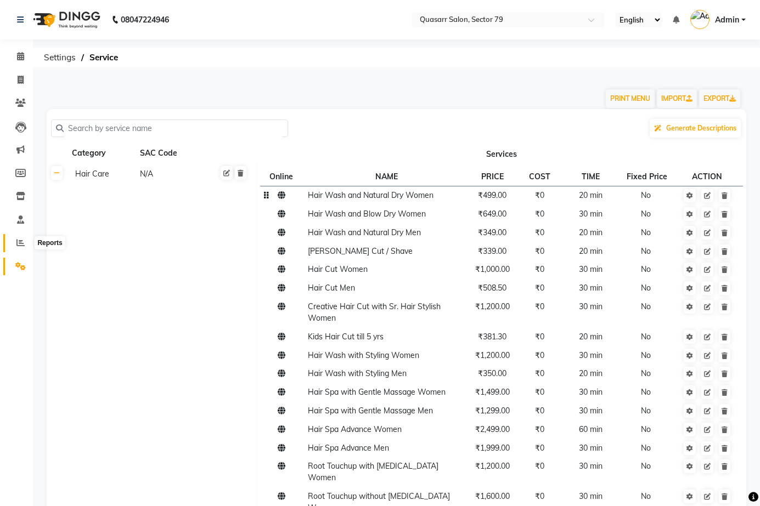
click at [24, 236] on link "Reports" at bounding box center [16, 243] width 26 height 18
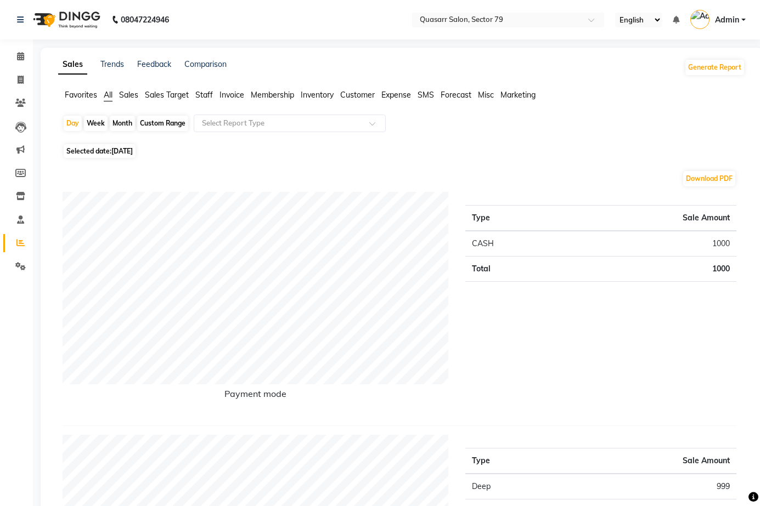
click at [728, 16] on span "Admin" at bounding box center [727, 20] width 24 height 12
click at [684, 77] on link "Sign out" at bounding box center [689, 78] width 100 height 17
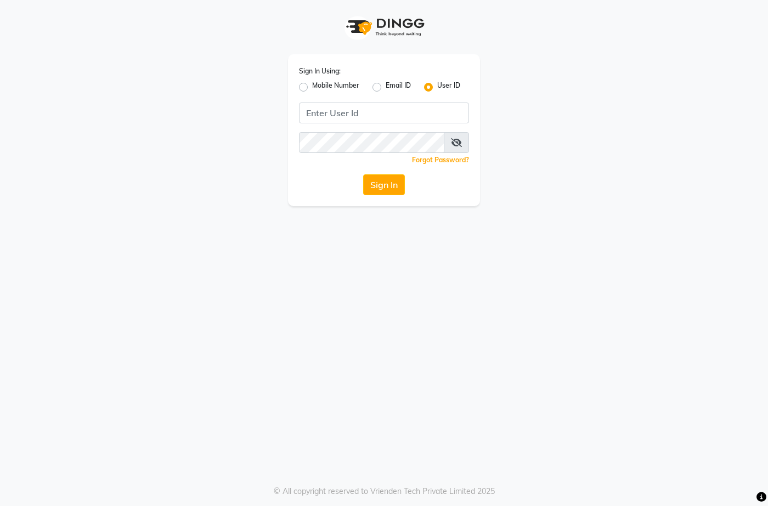
click at [298, 81] on div "Sign In Using: Mobile Number Email ID User ID Remember me Forgot Password? Sign…" at bounding box center [384, 130] width 192 height 152
click at [298, 84] on div "Sign In Using: Mobile Number Email ID User ID Remember me Forgot Password? Sign…" at bounding box center [384, 130] width 192 height 152
click at [312, 90] on label "Mobile Number" at bounding box center [335, 87] width 47 height 13
click at [312, 88] on input "Mobile Number" at bounding box center [315, 84] width 7 height 7
radio input "true"
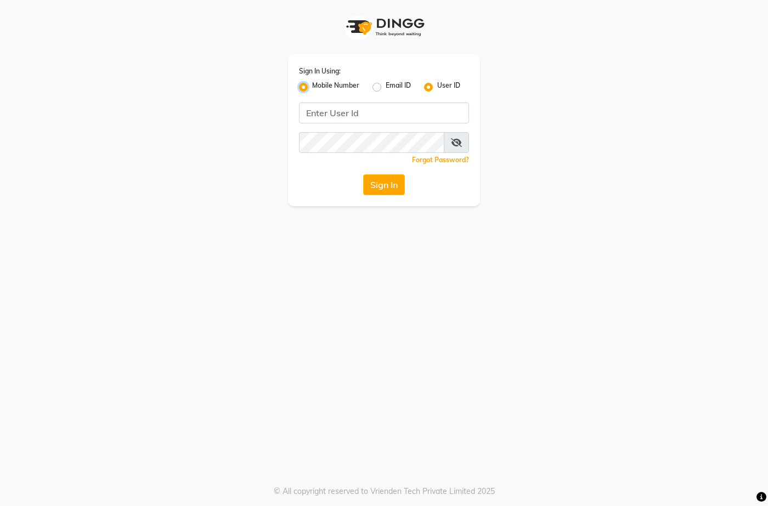
radio input "false"
click at [363, 111] on input "Username" at bounding box center [402, 113] width 133 height 21
paste input "9667798641"
type input "9667798641"
drag, startPoint x: 386, startPoint y: 196, endPoint x: 440, endPoint y: 180, distance: 56.0
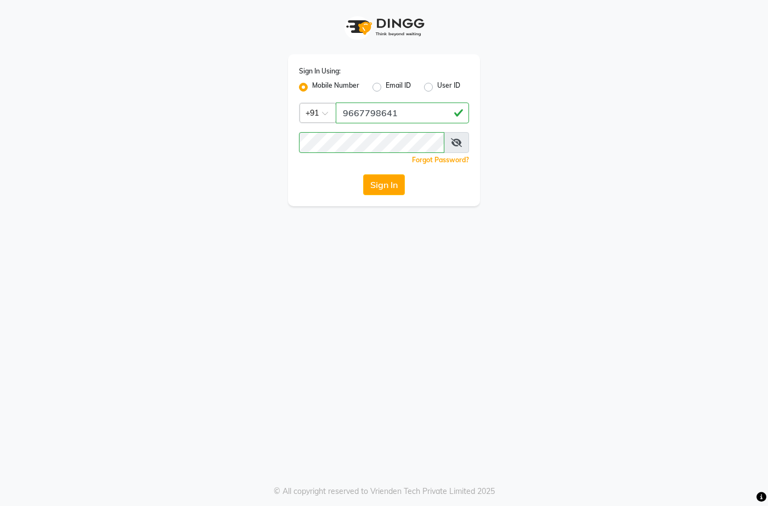
click at [387, 196] on div "Sign In Using: Mobile Number Email ID User ID Country Code × [PHONE_NUMBER] Rem…" at bounding box center [384, 130] width 192 height 152
click at [406, 182] on div "Sign In" at bounding box center [384, 184] width 170 height 21
click at [384, 186] on button "Sign In" at bounding box center [384, 184] width 42 height 21
